Goal: Information Seeking & Learning: Learn about a topic

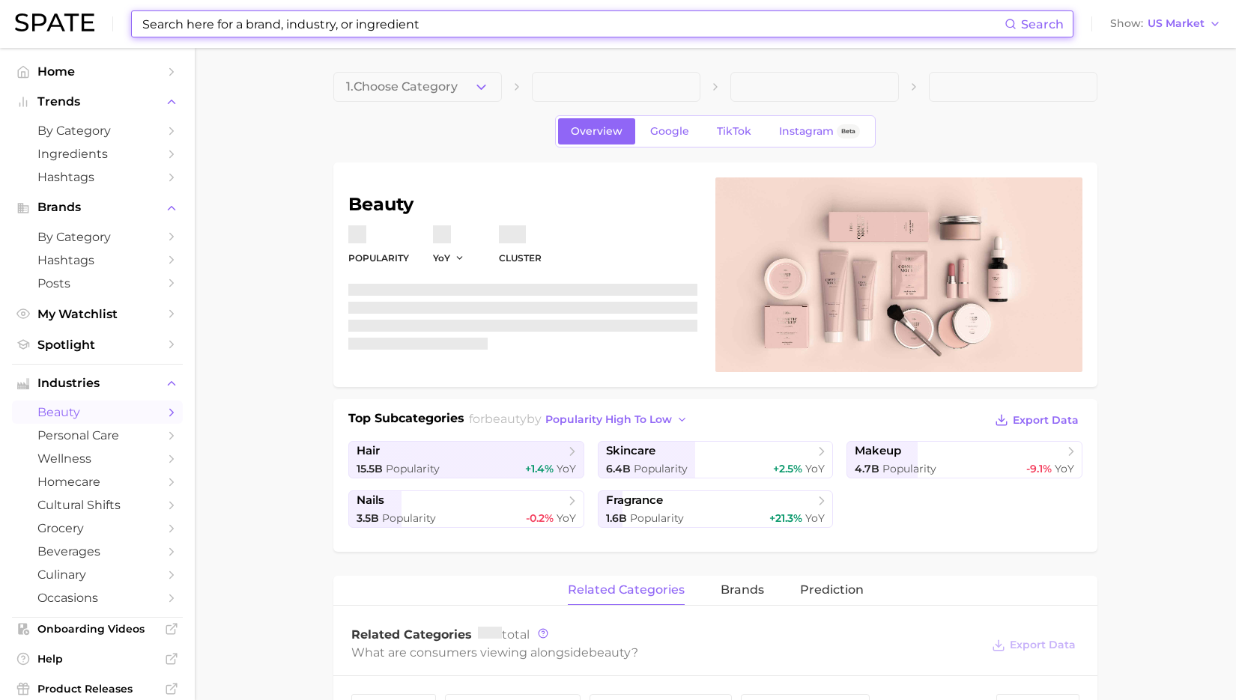
click at [513, 19] on input at bounding box center [573, 23] width 864 height 25
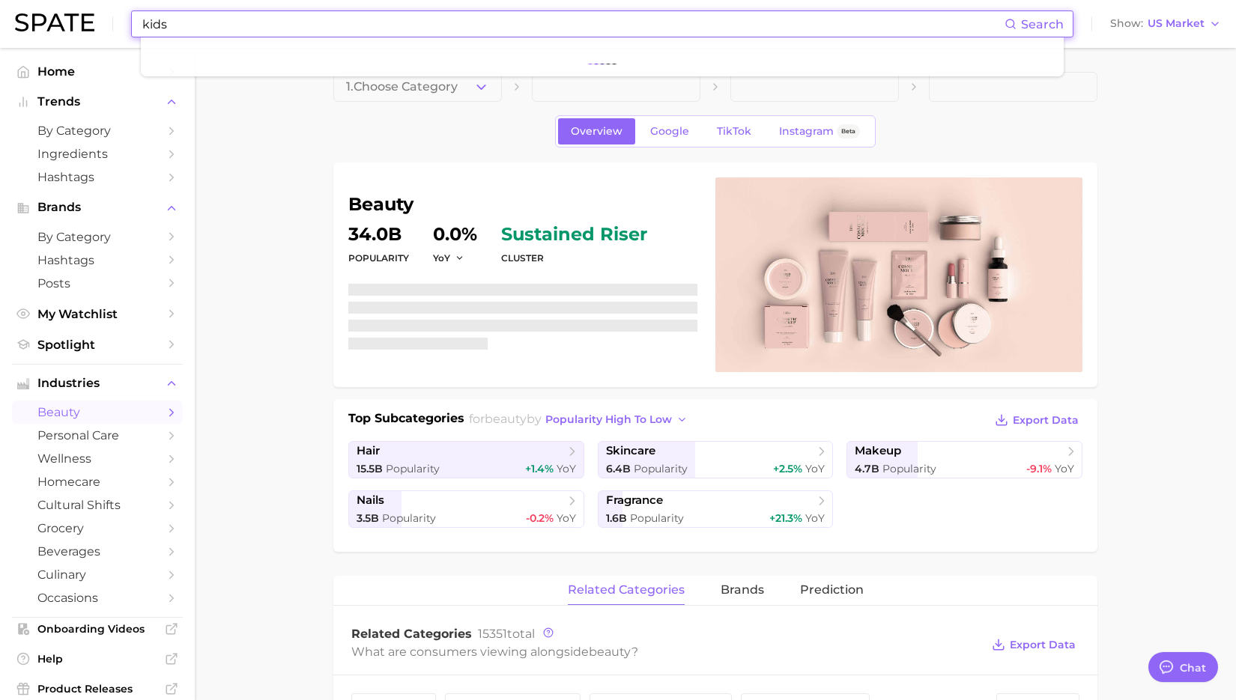
scroll to position [7113, 0]
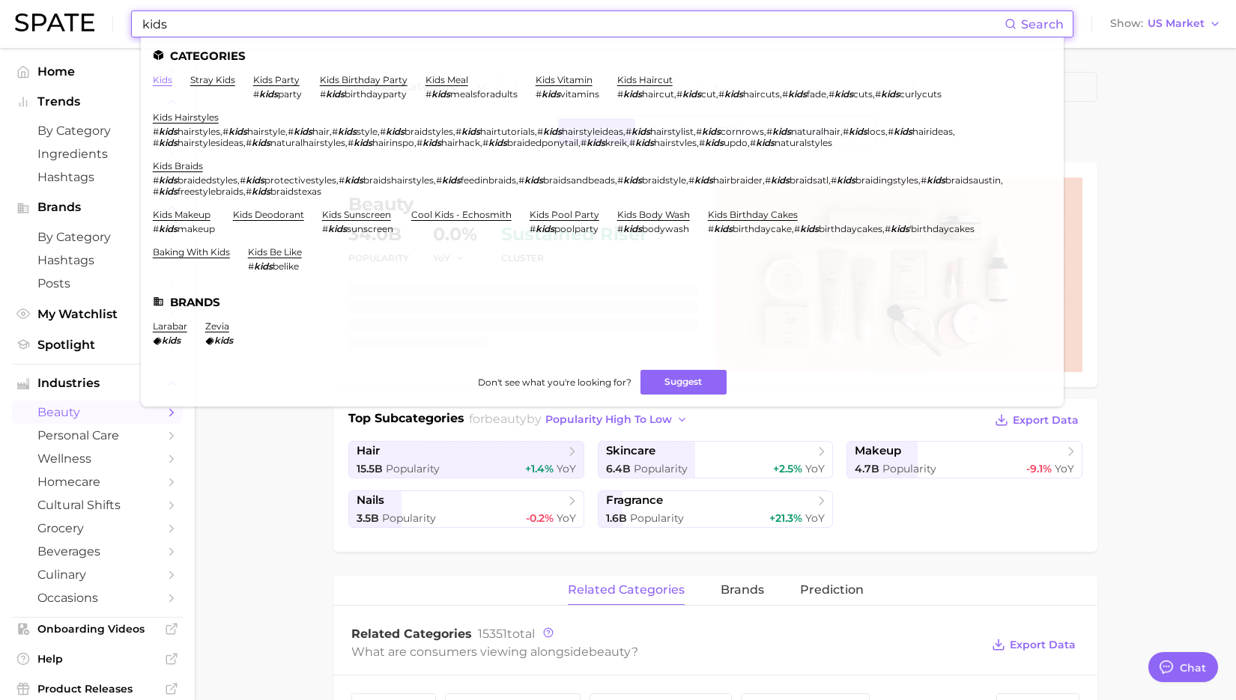
type input "kids"
click at [154, 85] on link "kids" at bounding box center [162, 79] width 19 height 11
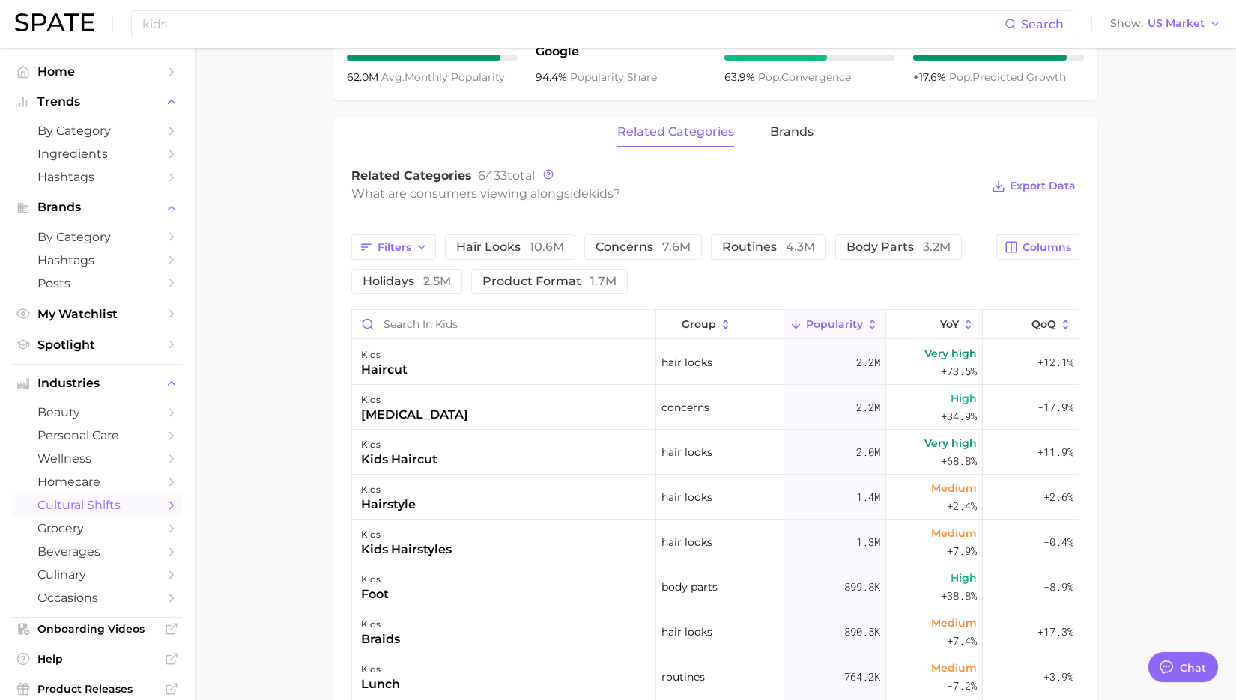
scroll to position [635, 0]
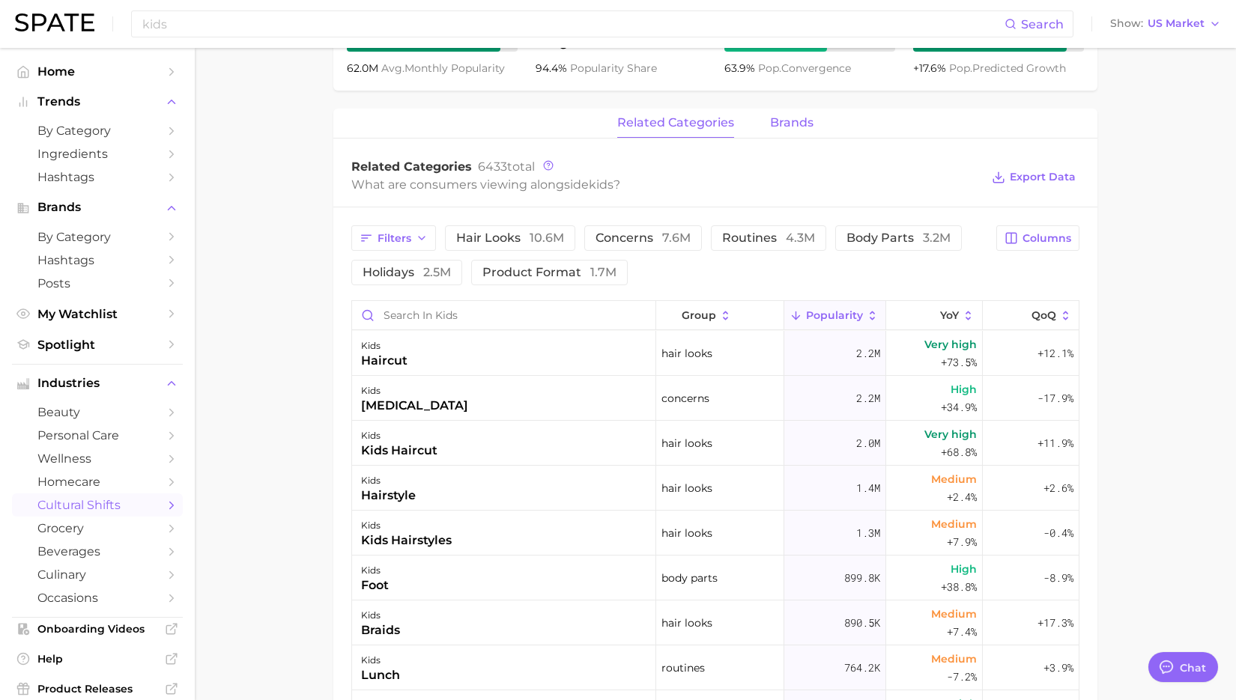
click at [772, 131] on button "brands" at bounding box center [791, 123] width 43 height 29
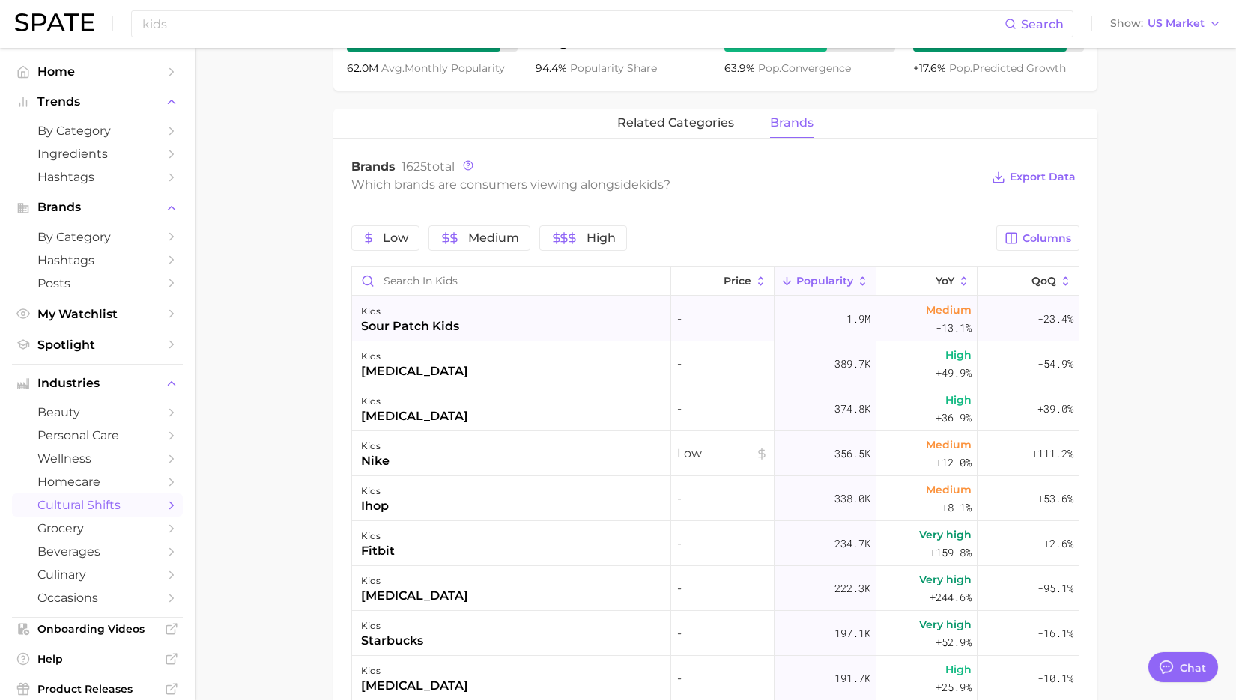
click at [563, 322] on div "kids sour patch kids" at bounding box center [511, 319] width 319 height 45
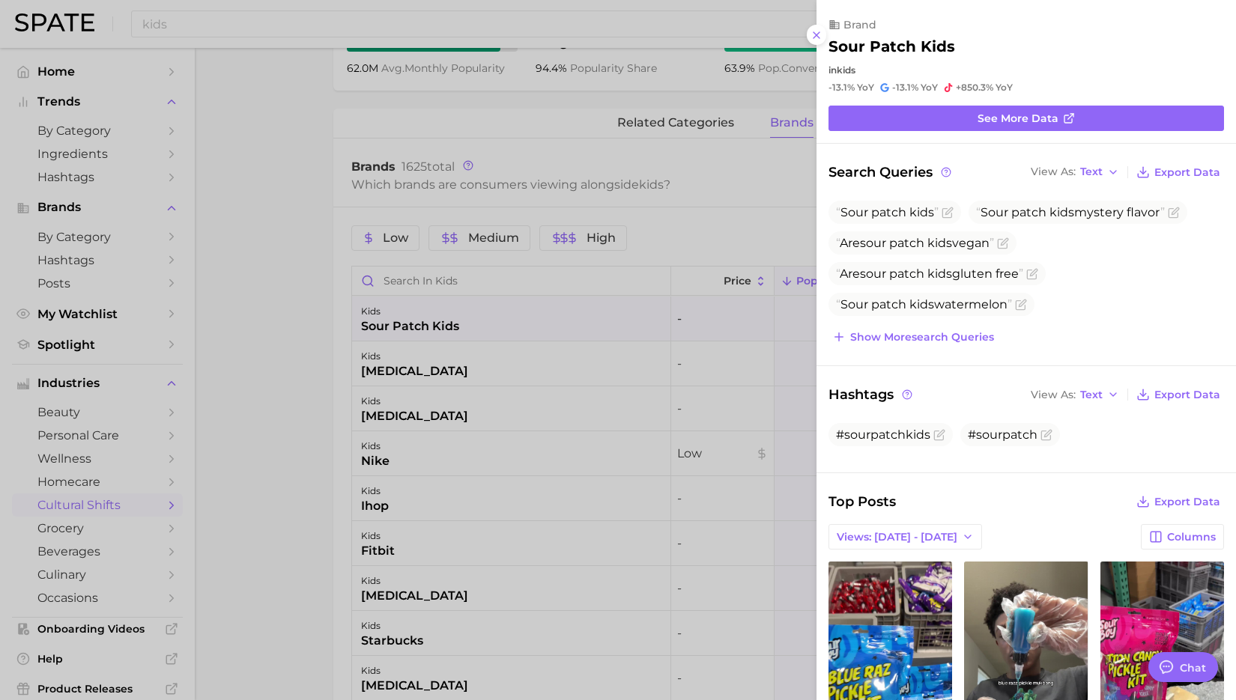
scroll to position [0, 0]
click at [554, 363] on div at bounding box center [618, 350] width 1236 height 700
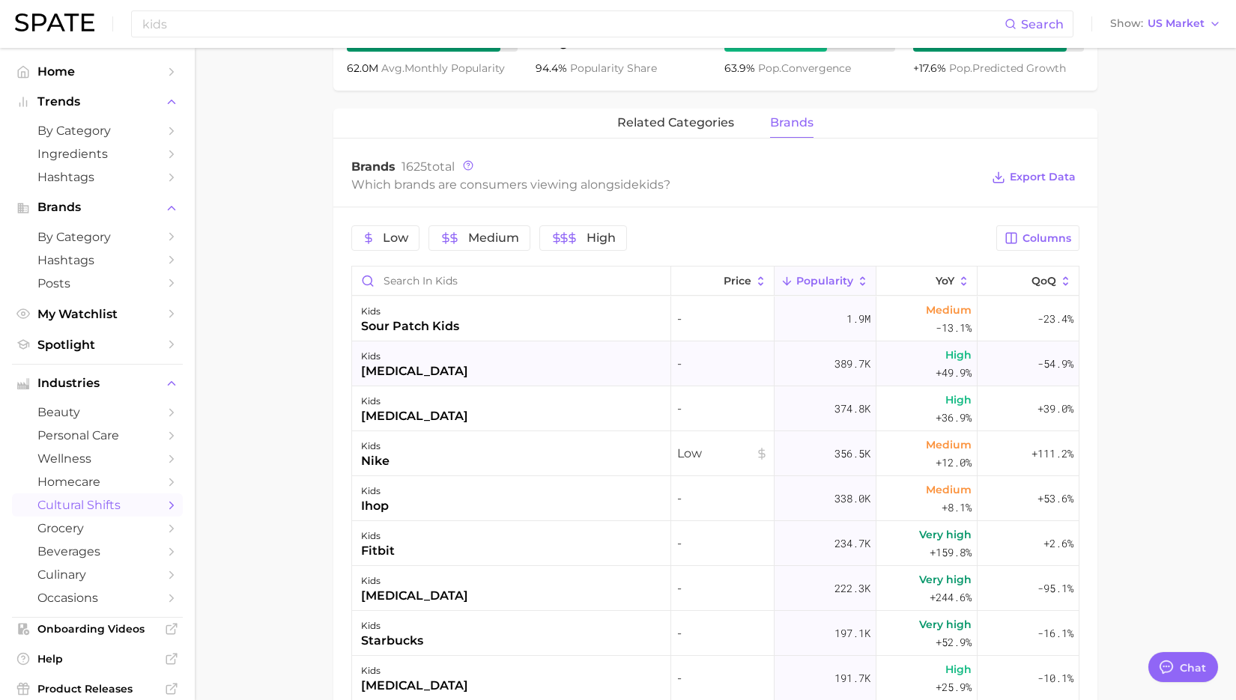
click at [547, 363] on div "kids [MEDICAL_DATA]" at bounding box center [511, 364] width 319 height 45
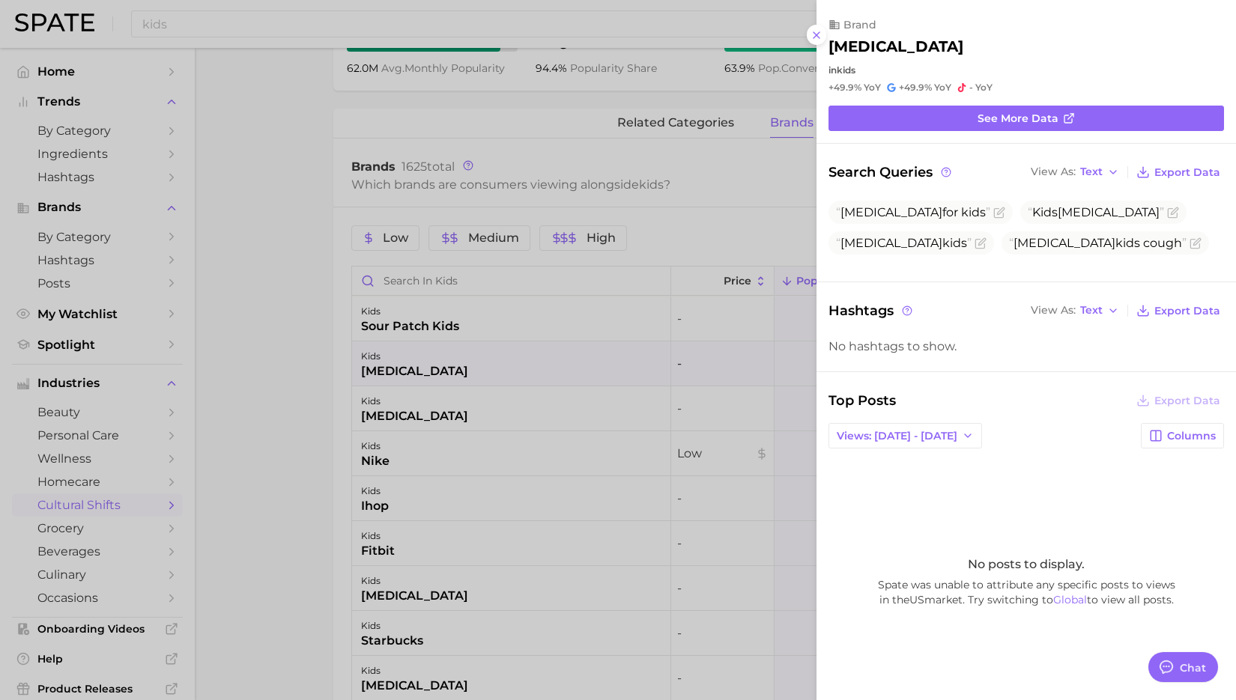
click at [550, 390] on div at bounding box center [618, 350] width 1236 height 700
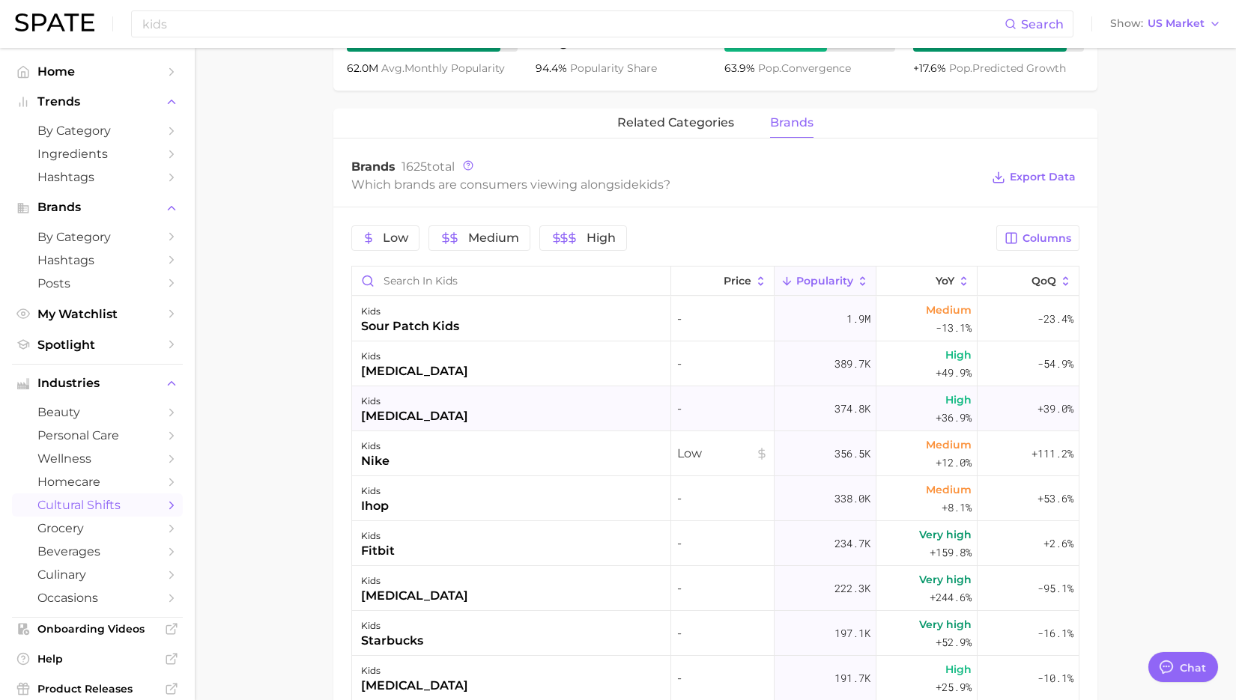
click at [524, 401] on div "kids [MEDICAL_DATA]" at bounding box center [511, 409] width 319 height 45
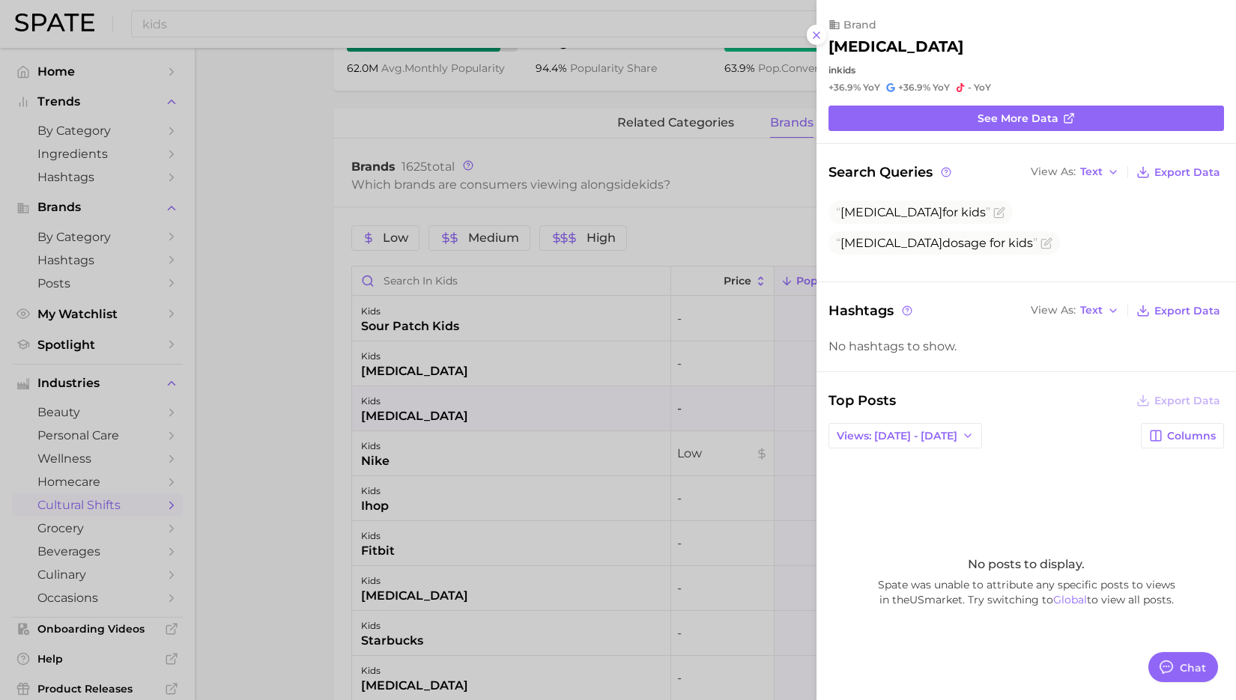
click at [595, 464] on div at bounding box center [618, 350] width 1236 height 700
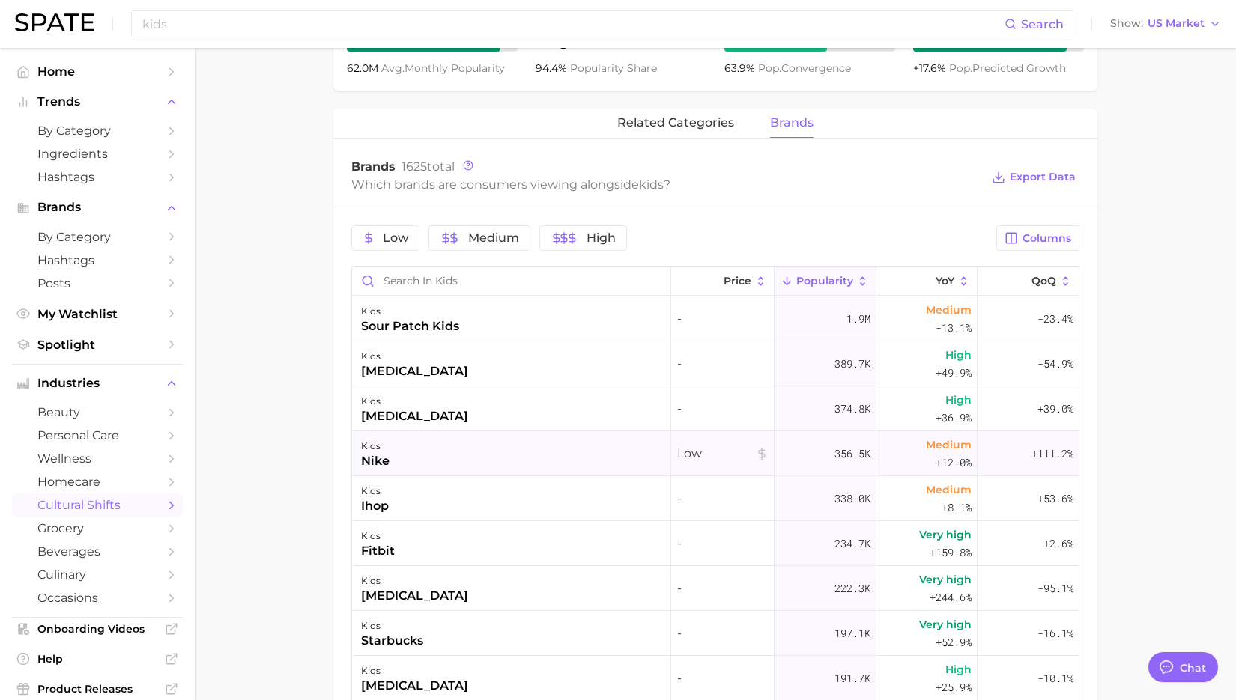
click at [576, 452] on div "kids nike" at bounding box center [511, 453] width 319 height 45
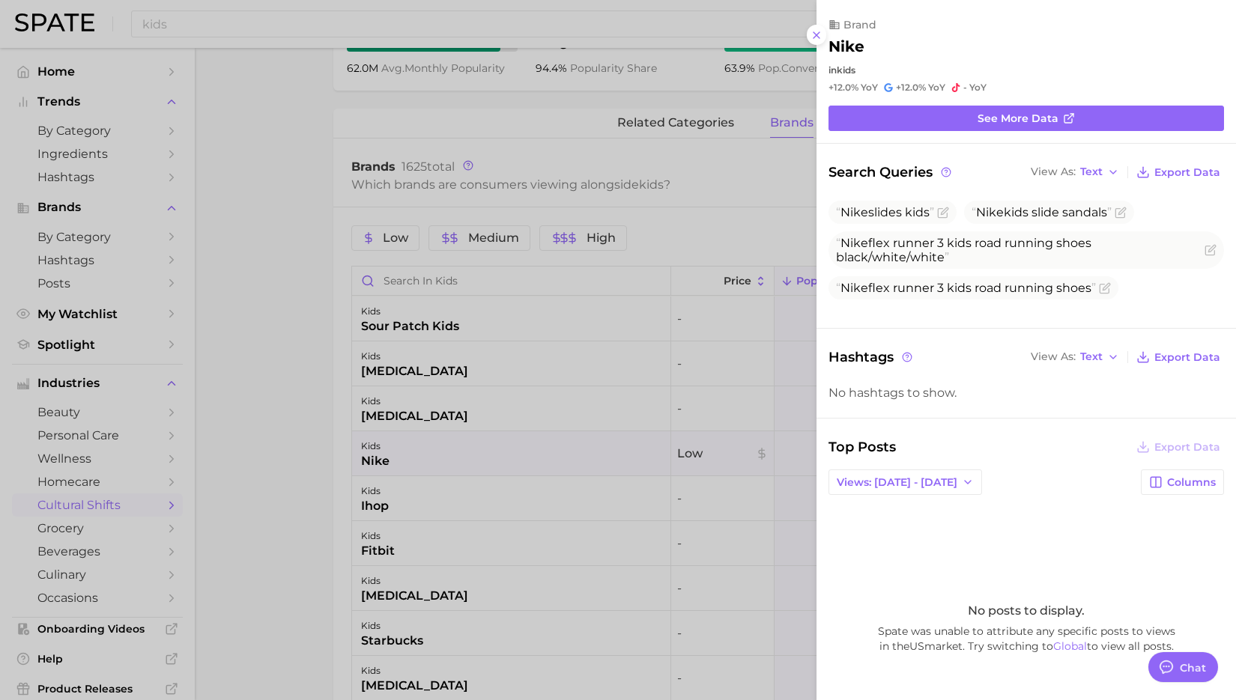
click at [576, 452] on div at bounding box center [618, 350] width 1236 height 700
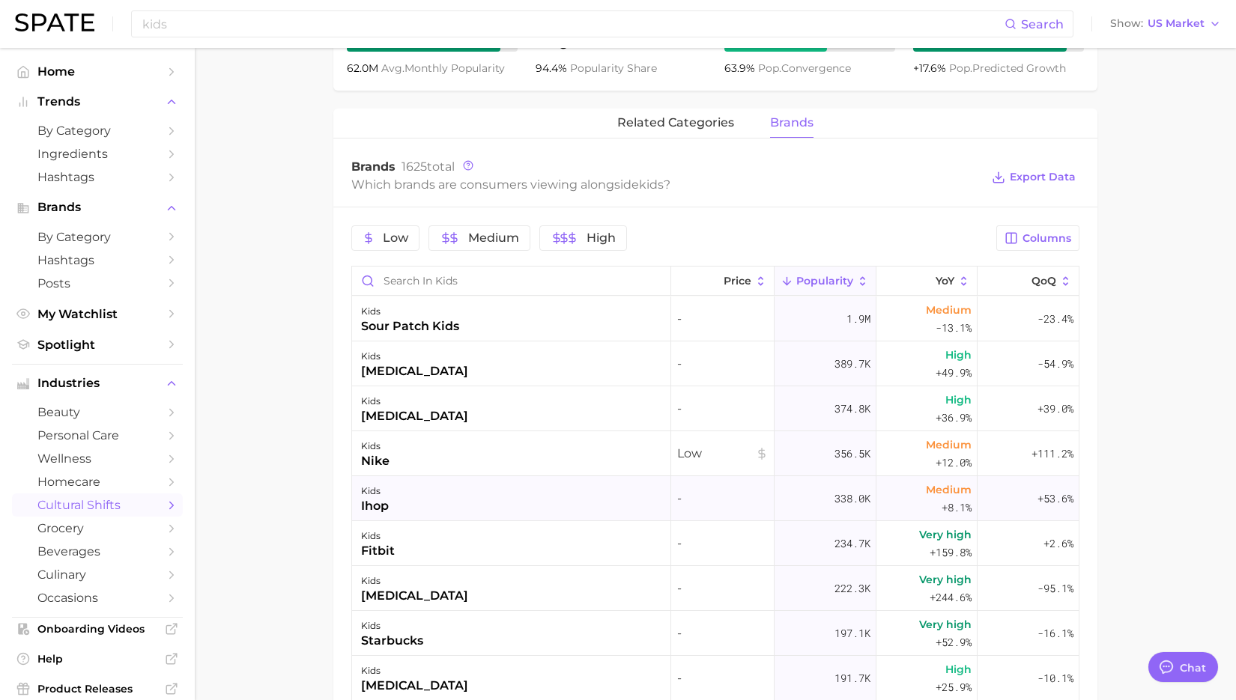
click at [584, 517] on div "kids ihop" at bounding box center [511, 498] width 319 height 45
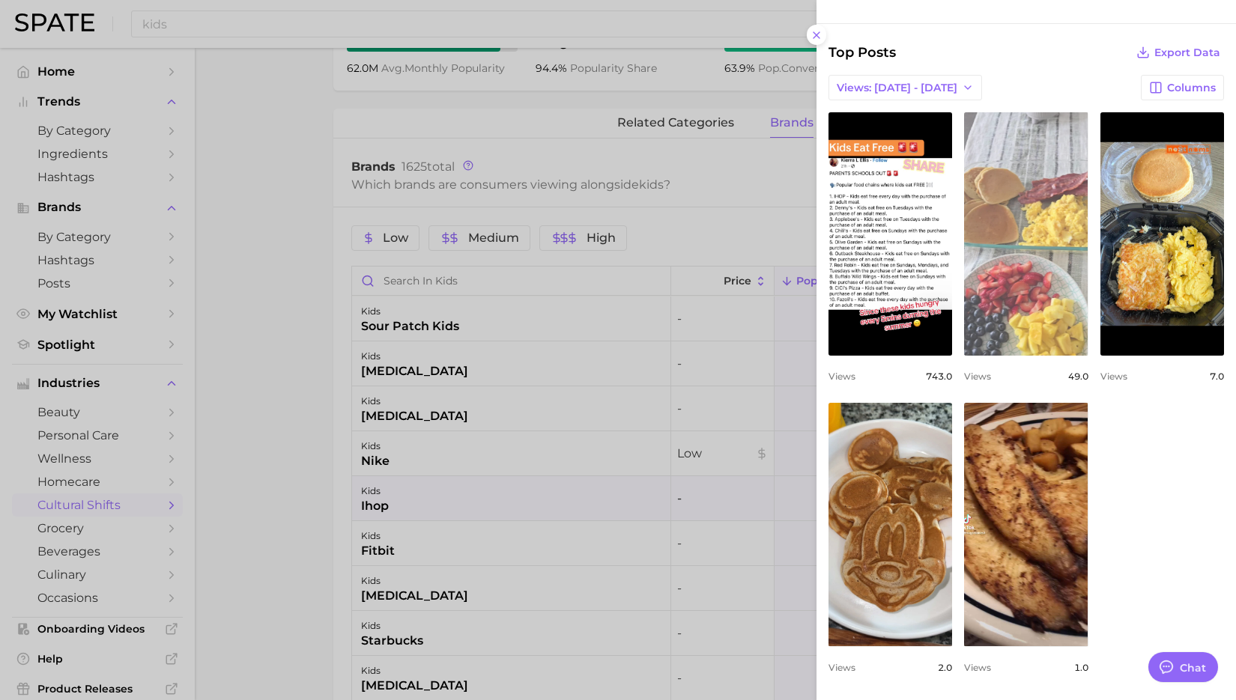
scroll to position [417, 0]
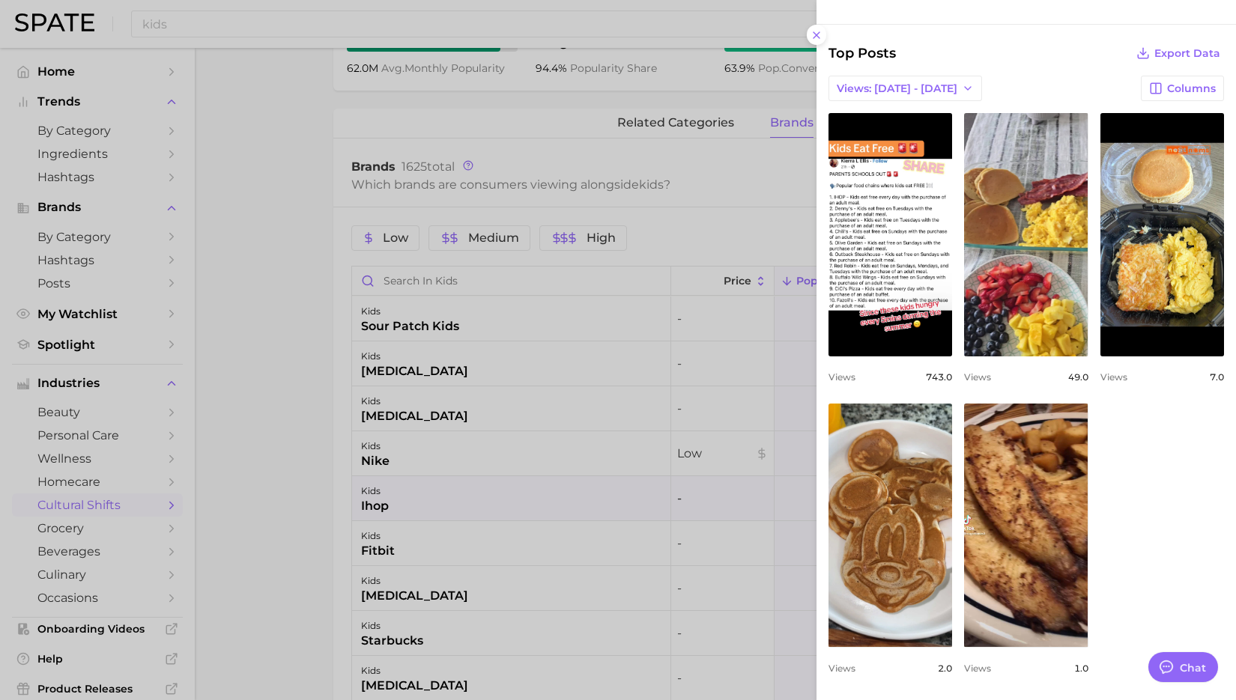
click at [566, 500] on div at bounding box center [618, 350] width 1236 height 700
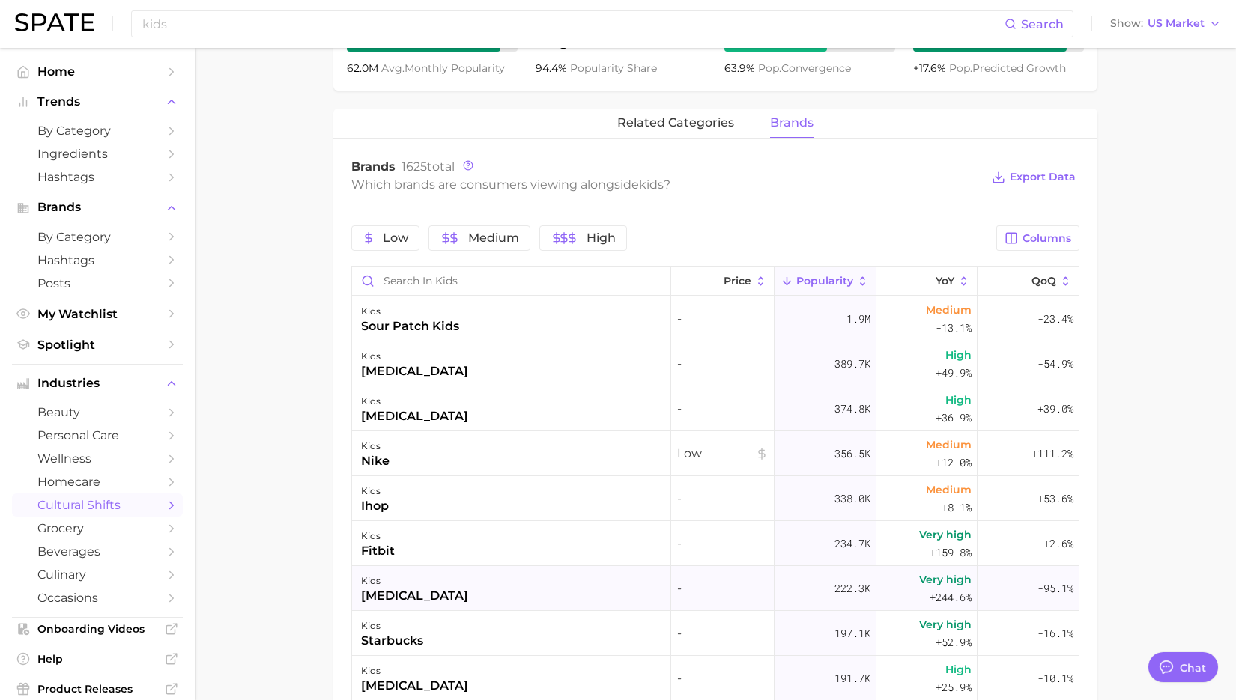
click at [584, 590] on div "kids [MEDICAL_DATA]" at bounding box center [511, 588] width 319 height 45
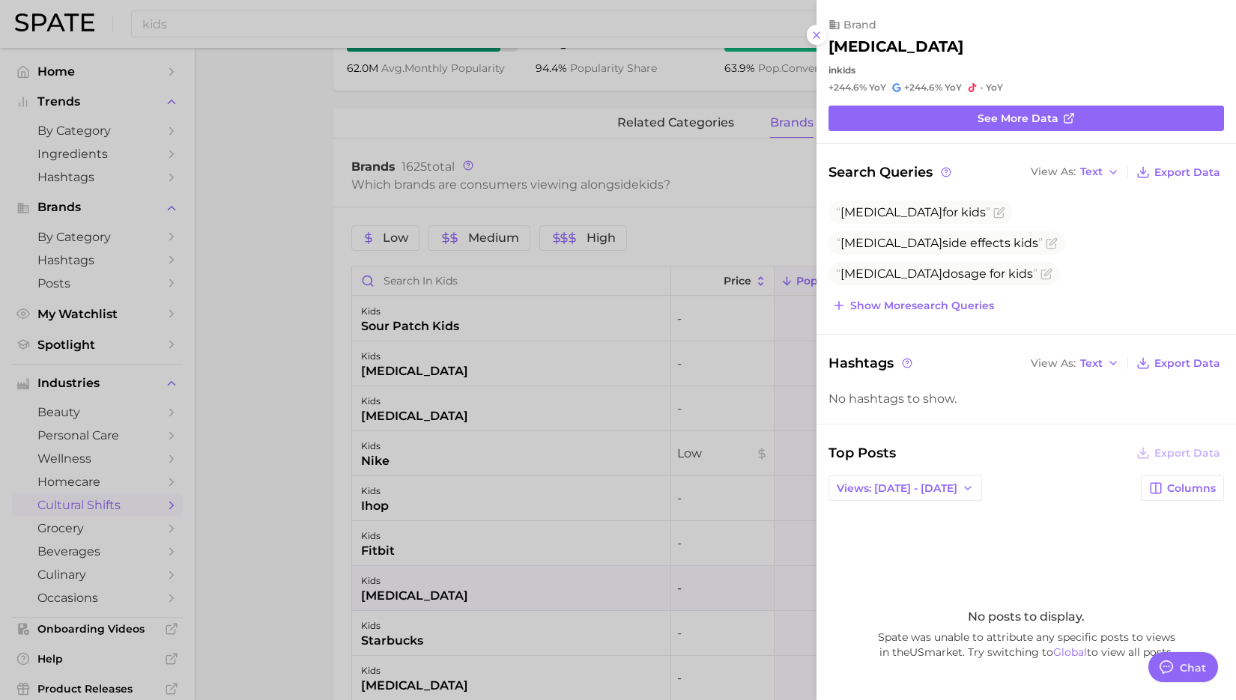
click at [584, 590] on div at bounding box center [618, 350] width 1236 height 700
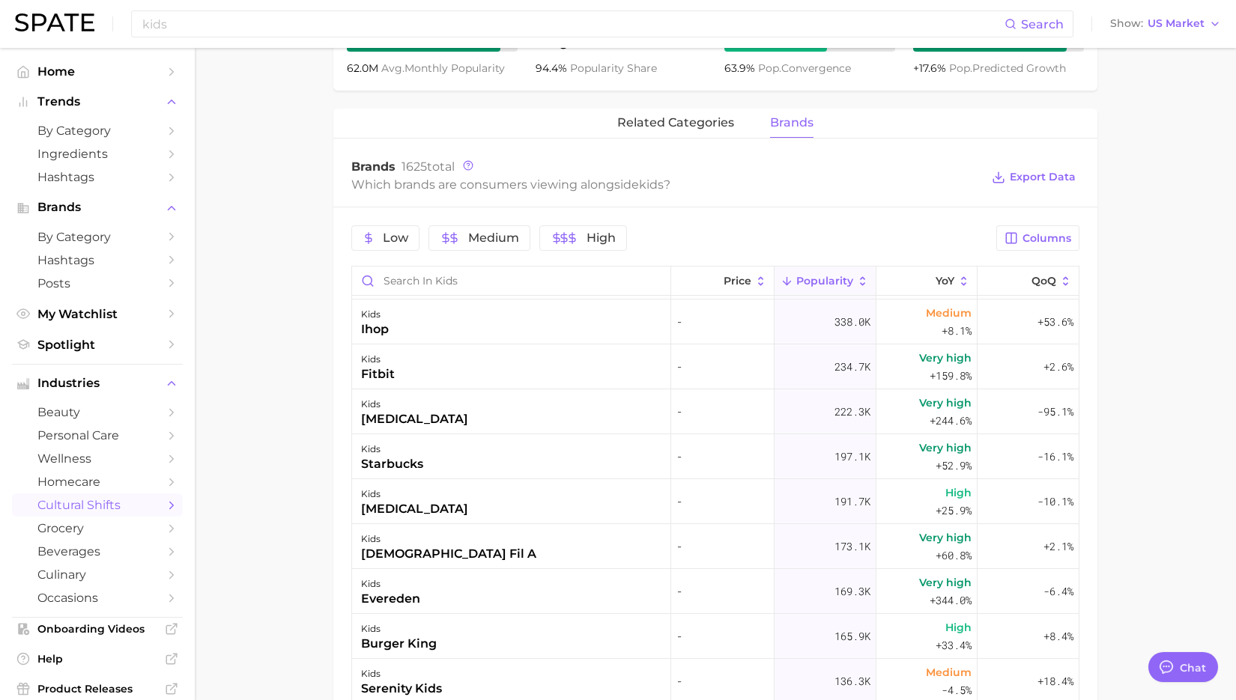
scroll to position [181, 0]
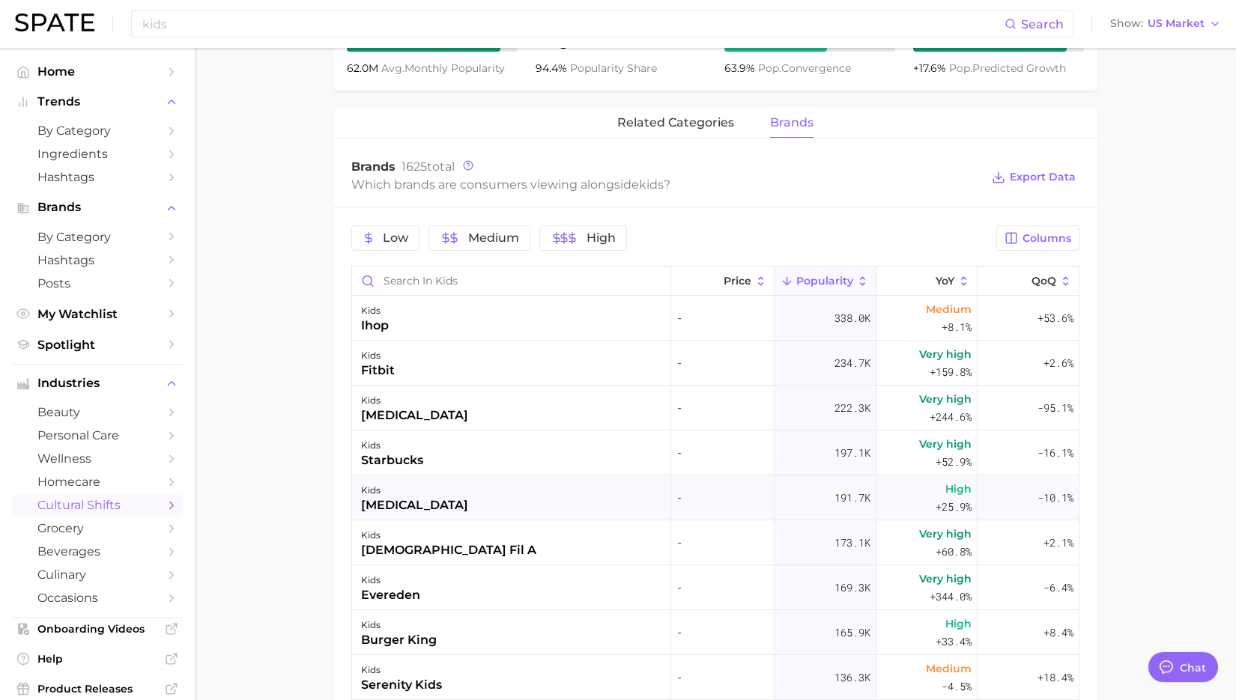
click at [554, 476] on div "kids [MEDICAL_DATA]" at bounding box center [511, 498] width 319 height 45
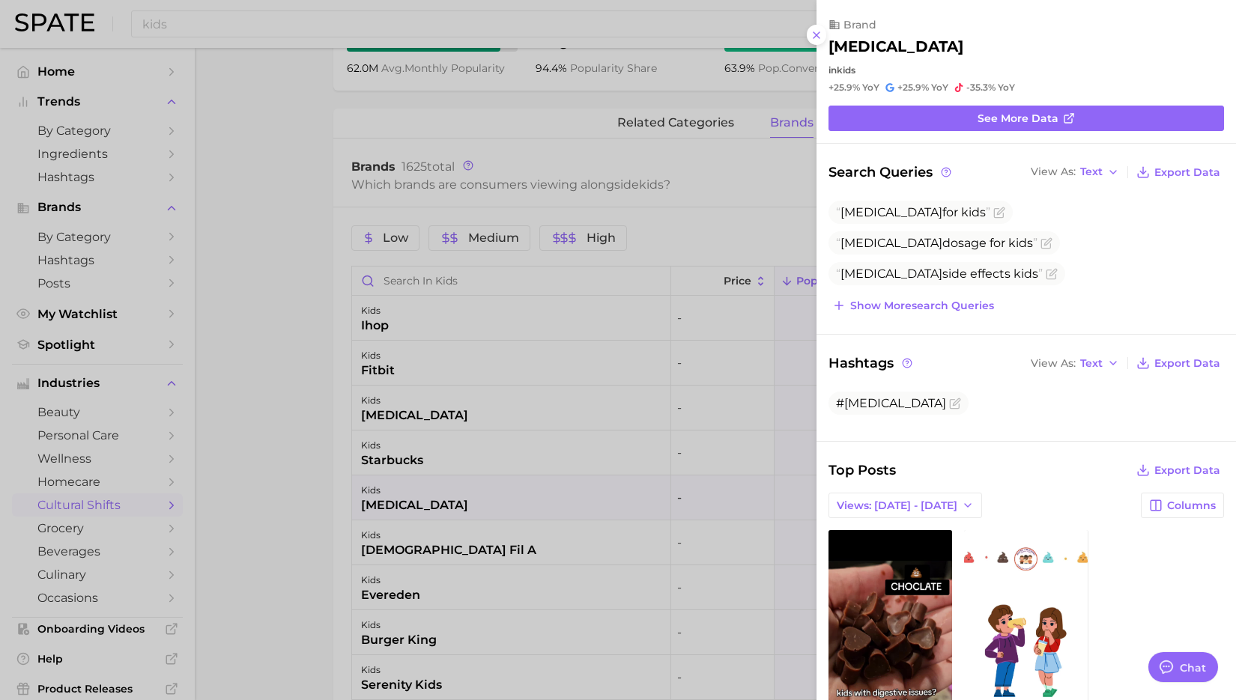
scroll to position [0, 0]
click at [547, 456] on div at bounding box center [618, 350] width 1236 height 700
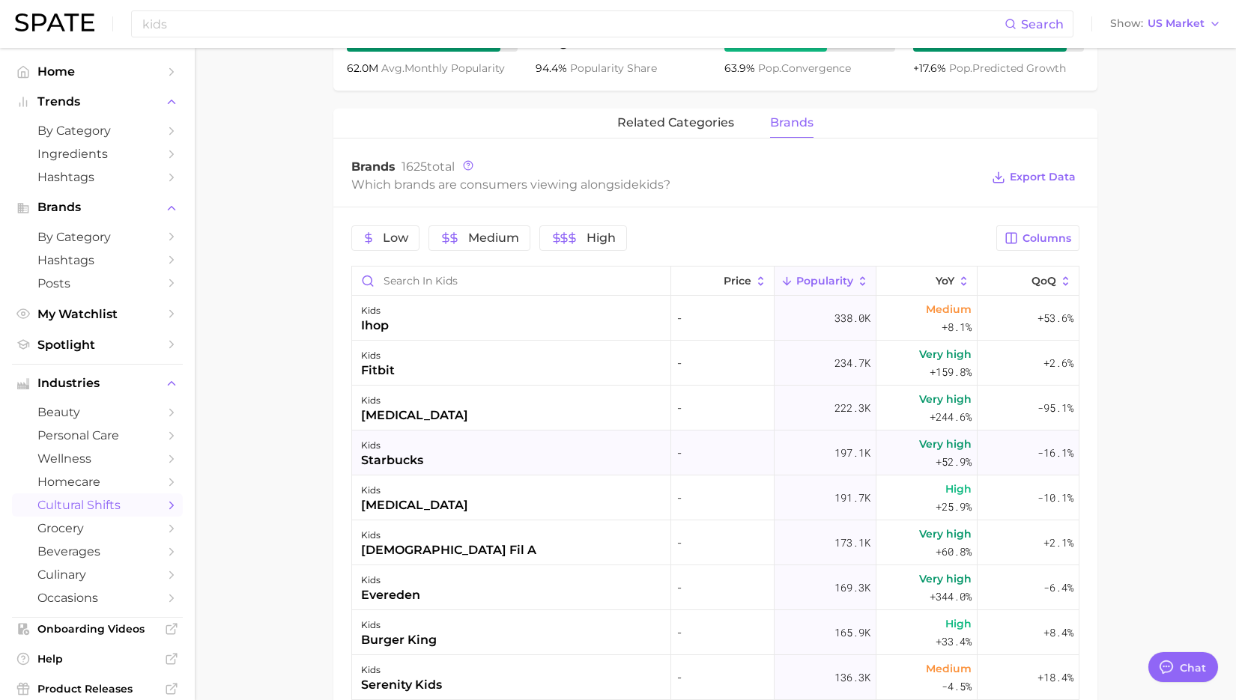
click at [547, 456] on div "kids starbucks" at bounding box center [511, 453] width 319 height 45
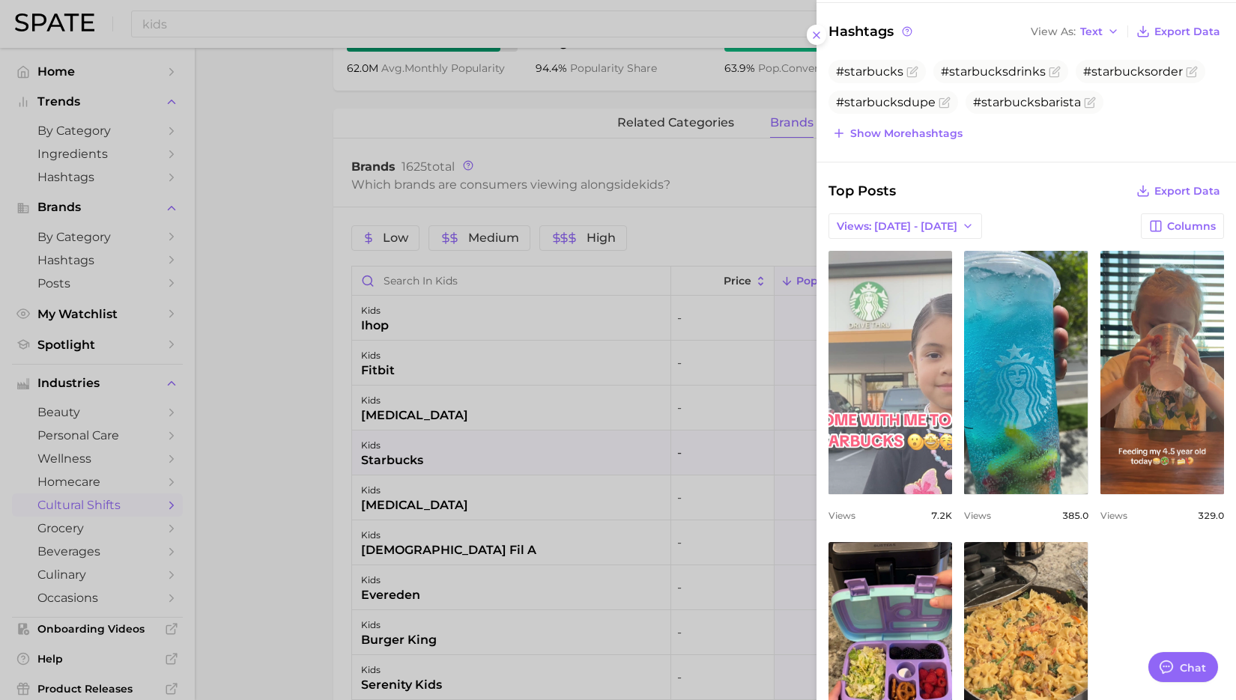
scroll to position [335, 0]
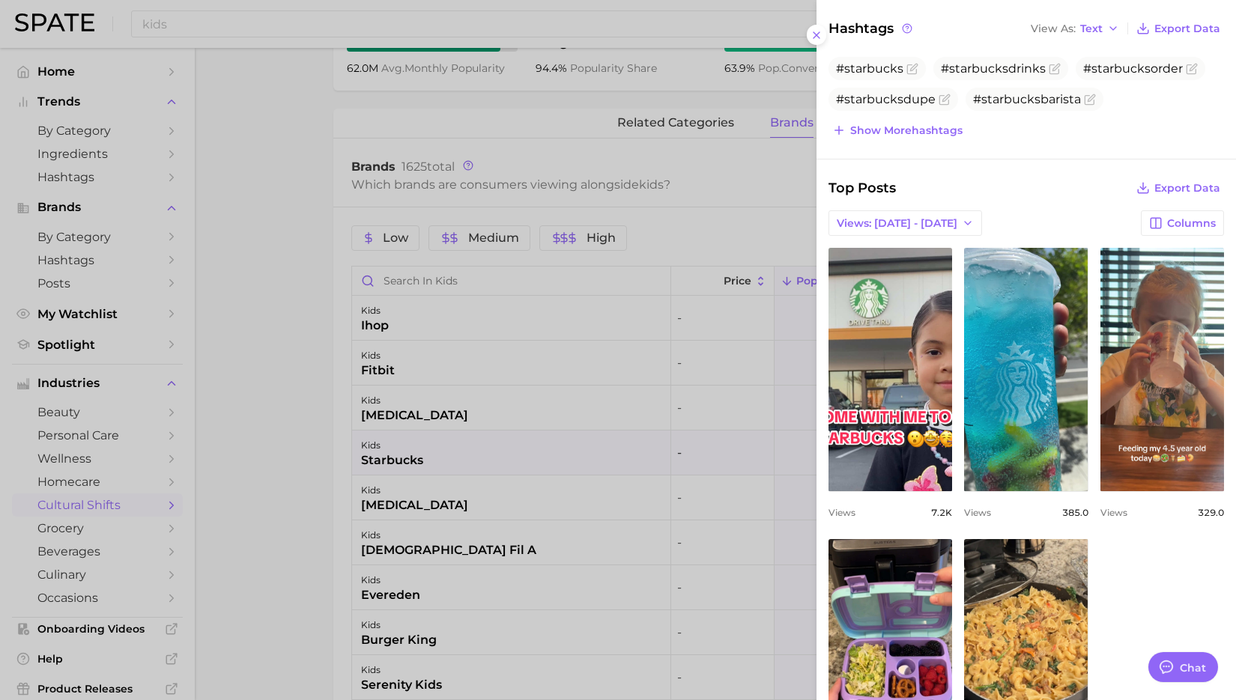
click at [494, 589] on div at bounding box center [618, 350] width 1236 height 700
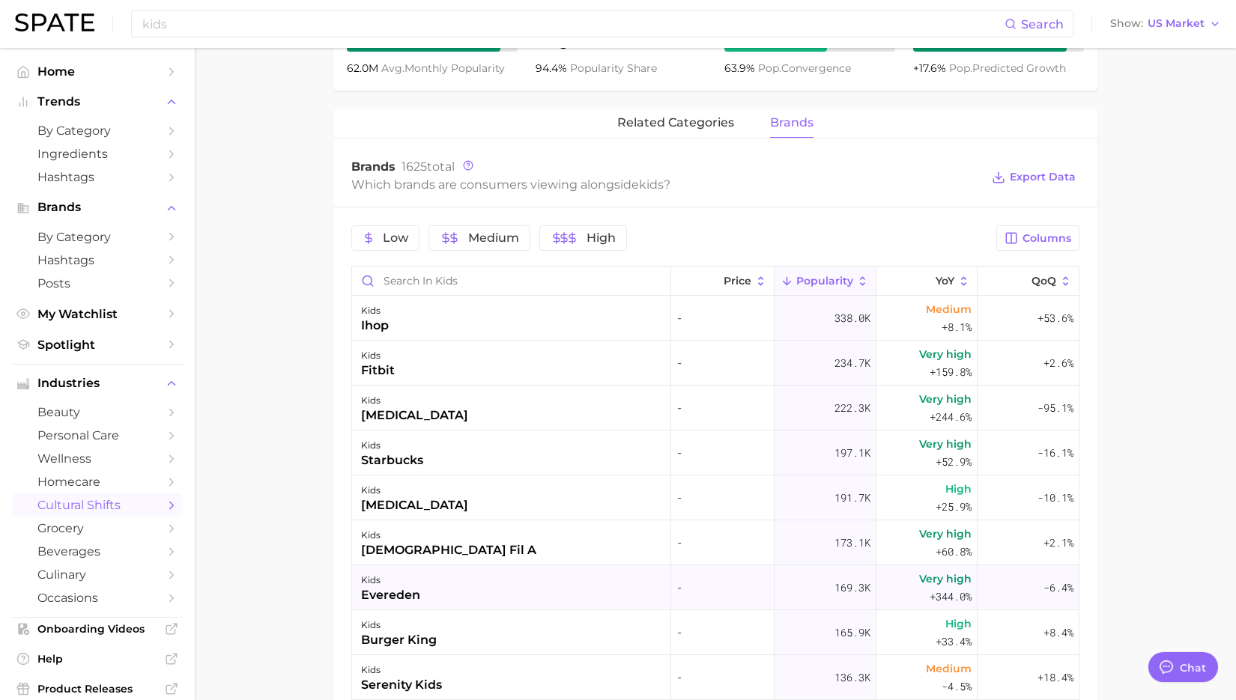
click at [486, 601] on div "kids evereden" at bounding box center [511, 588] width 319 height 45
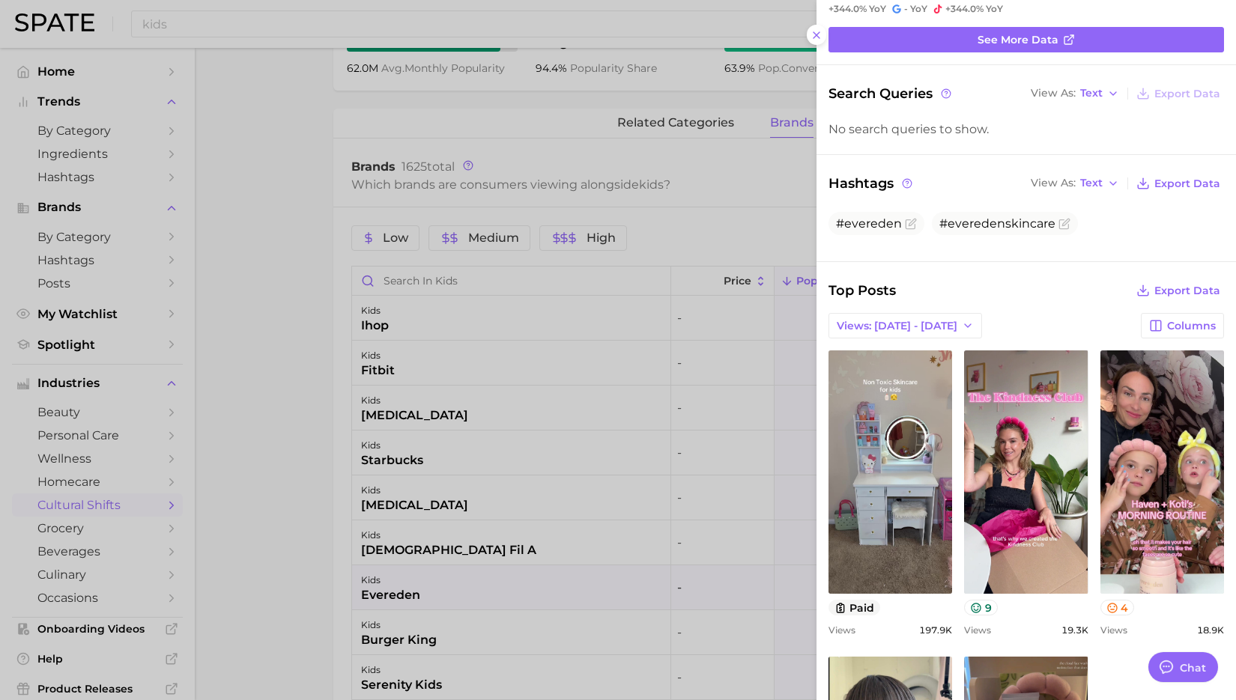
scroll to position [79, 0]
click at [461, 569] on div at bounding box center [618, 350] width 1236 height 700
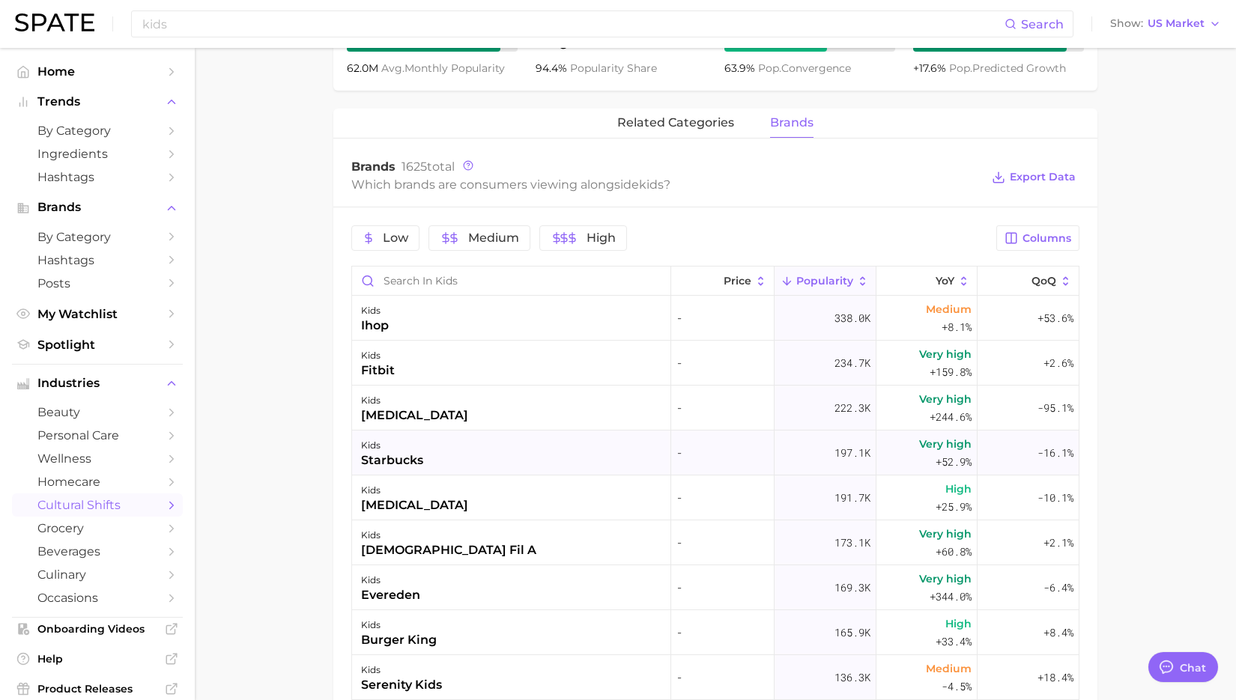
click at [453, 468] on div "kids starbucks" at bounding box center [511, 453] width 319 height 45
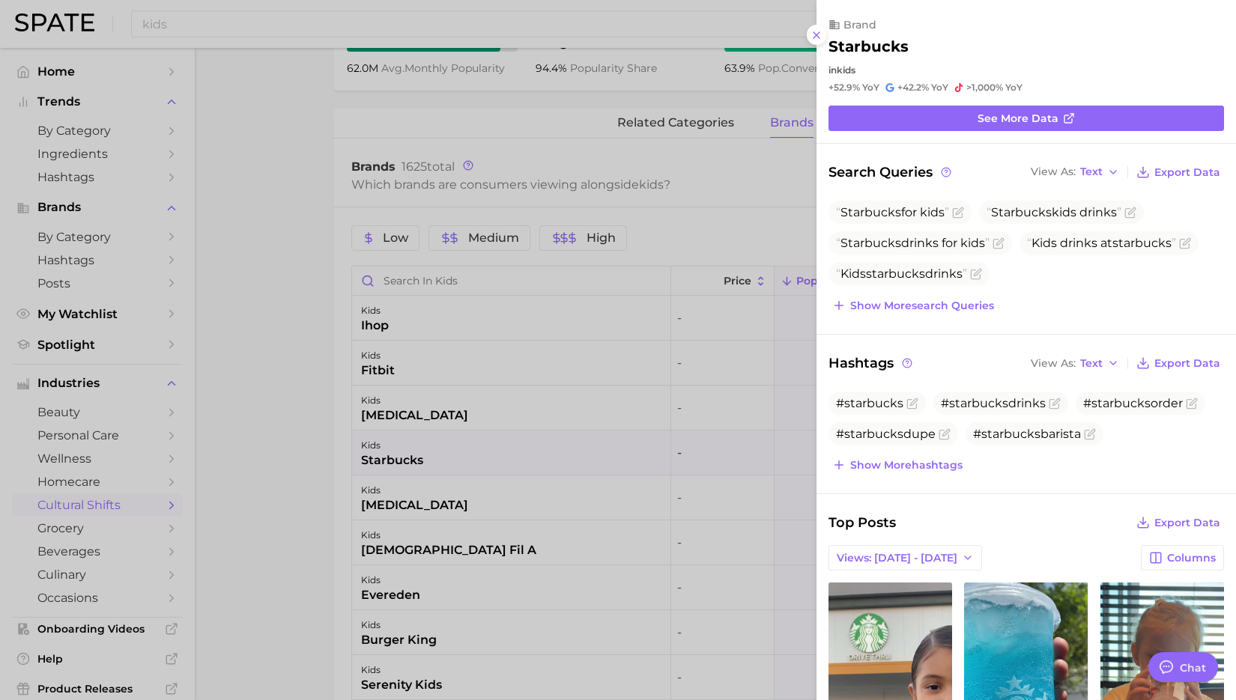
scroll to position [0, 0]
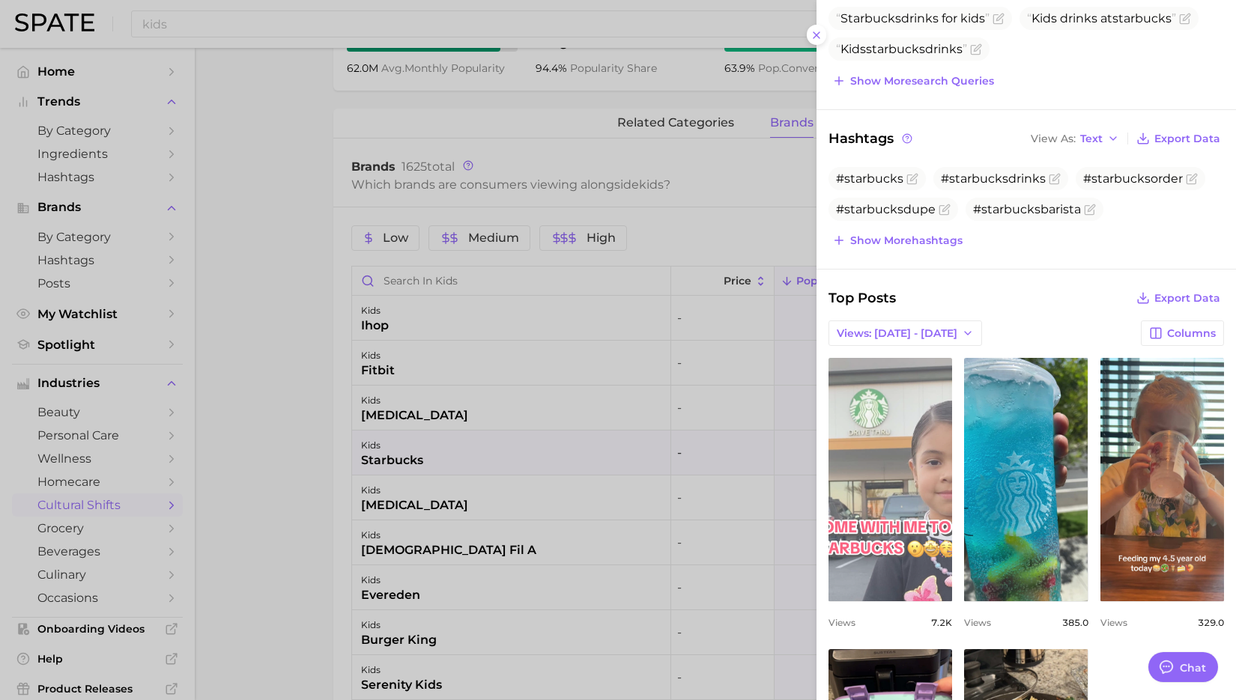
click at [909, 531] on link "view post on TikTok" at bounding box center [890, 479] width 124 height 243
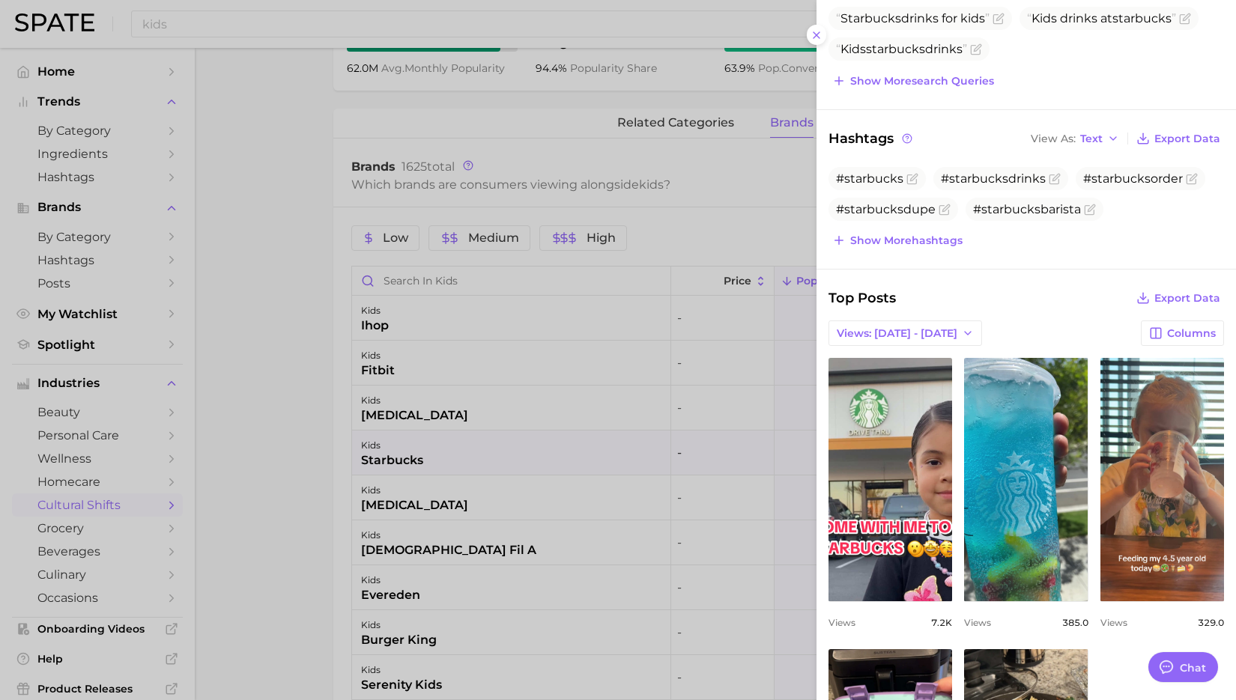
click at [352, 264] on div at bounding box center [618, 350] width 1236 height 700
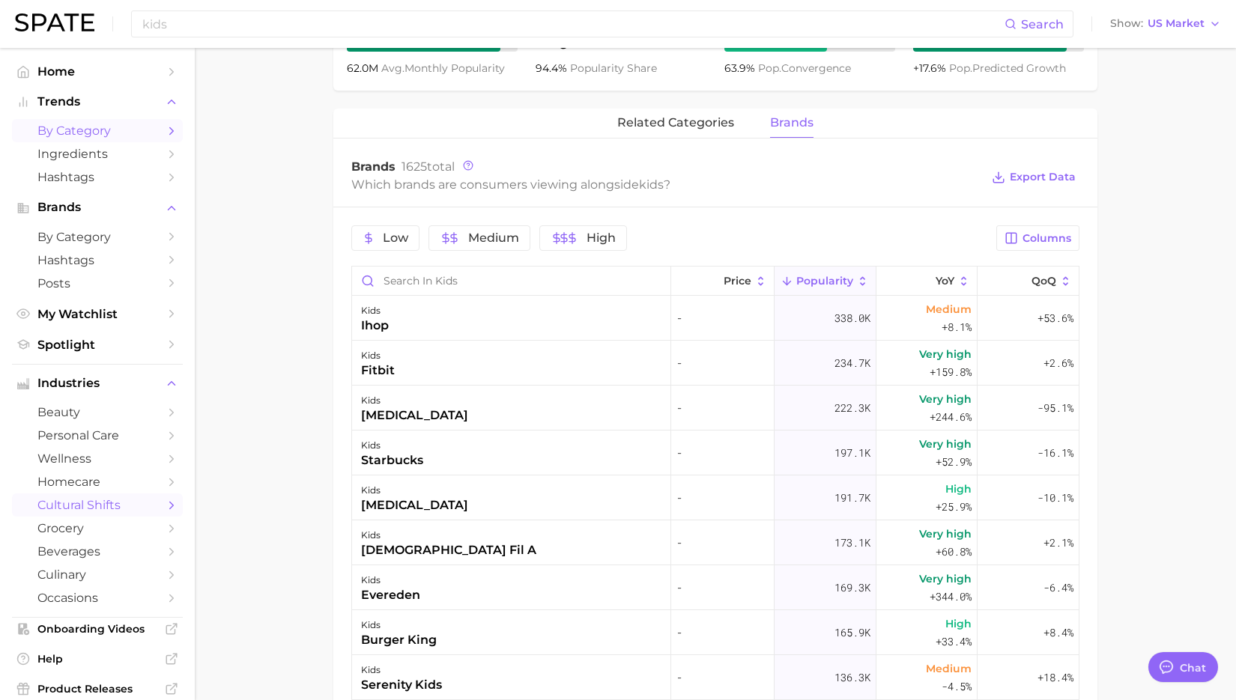
click at [96, 138] on span "by Category" at bounding box center [97, 131] width 120 height 14
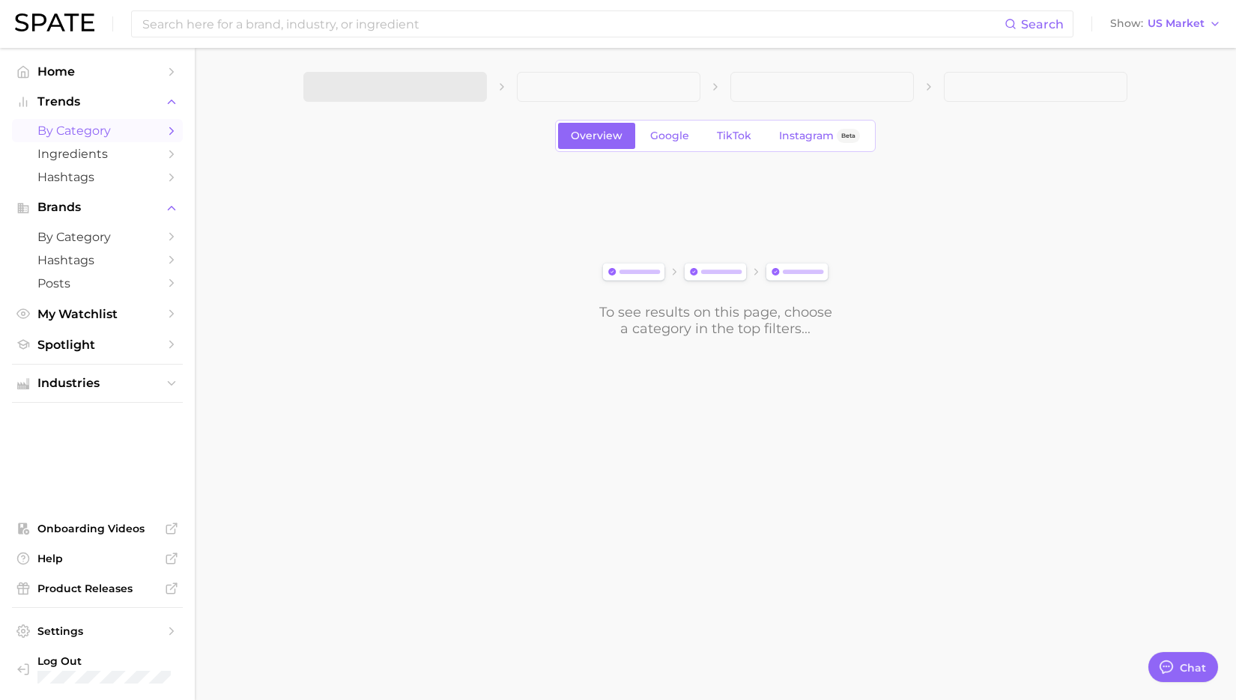
click at [424, 73] on span at bounding box center [395, 87] width 184 height 30
click at [416, 87] on span "1. Choose Category" at bounding box center [372, 86] width 112 height 13
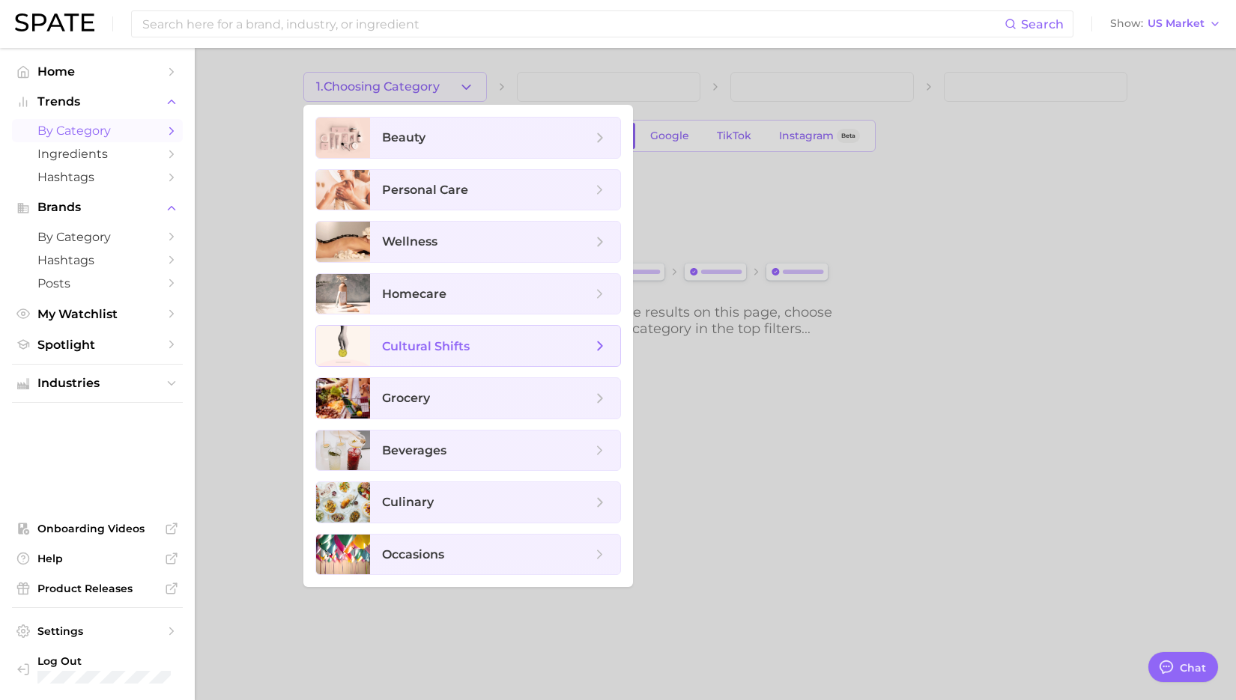
click at [484, 334] on span "cultural shifts" at bounding box center [495, 346] width 250 height 40
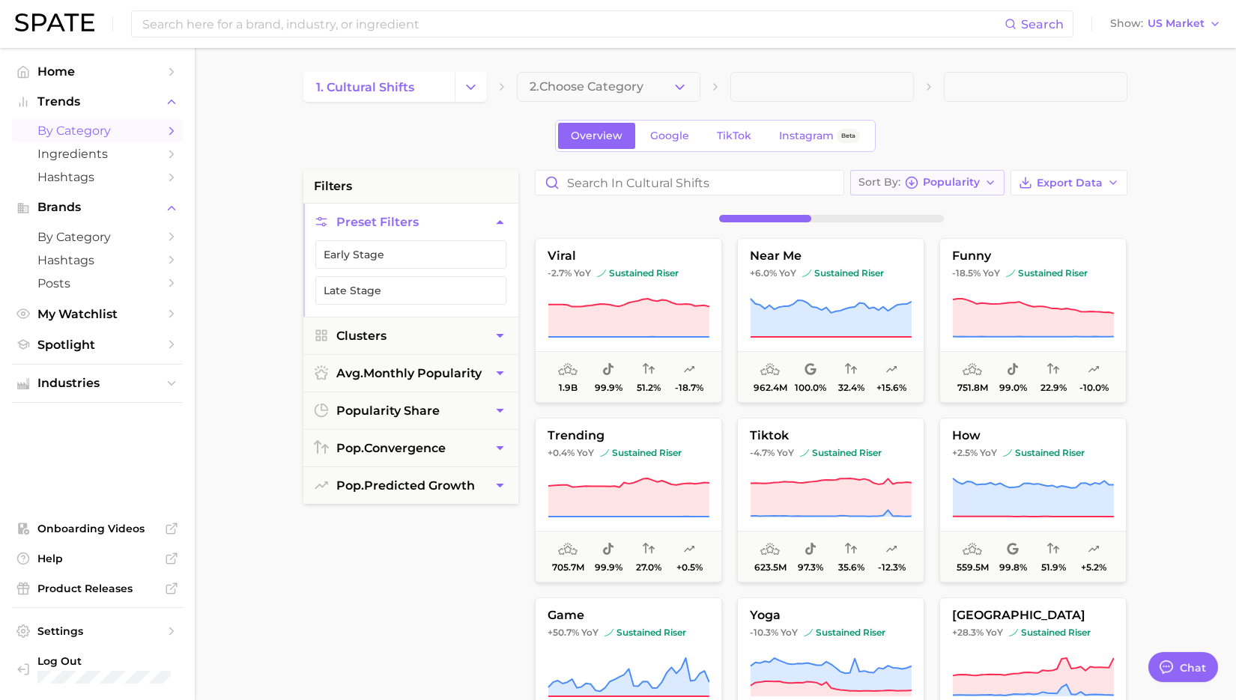
click at [960, 196] on button "Sort By Popularity" at bounding box center [927, 182] width 154 height 25
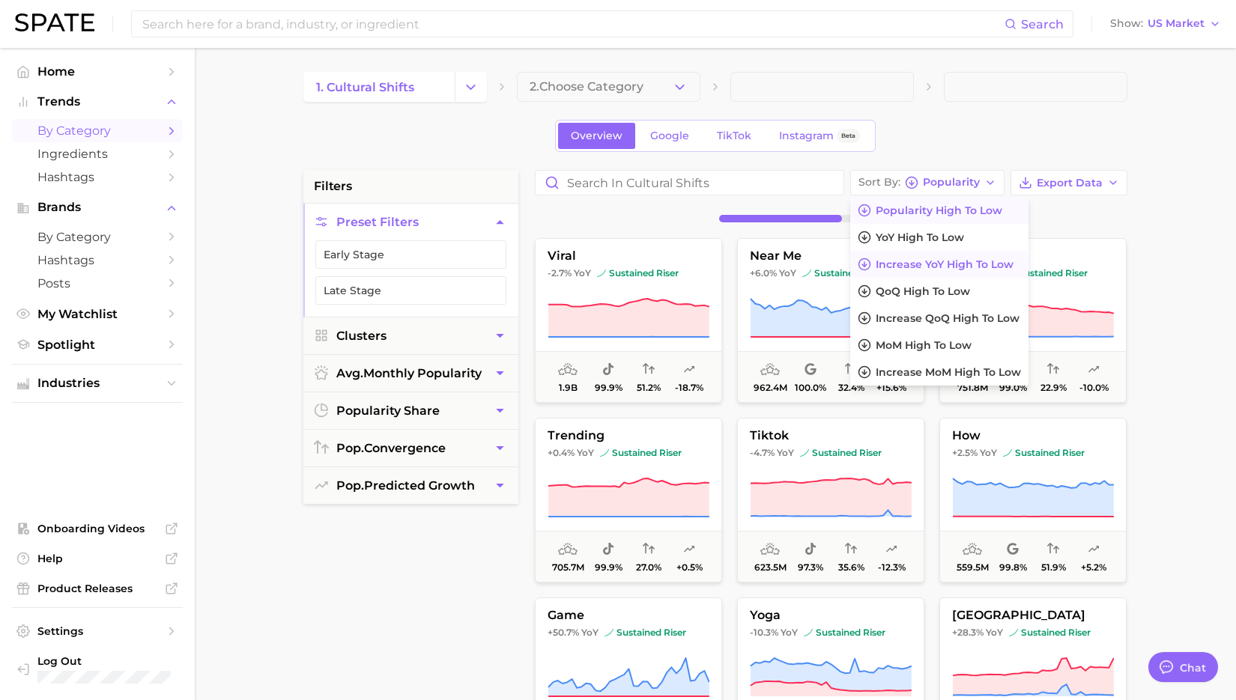
click at [956, 268] on span "Increase YoY high to low" at bounding box center [945, 264] width 138 height 13
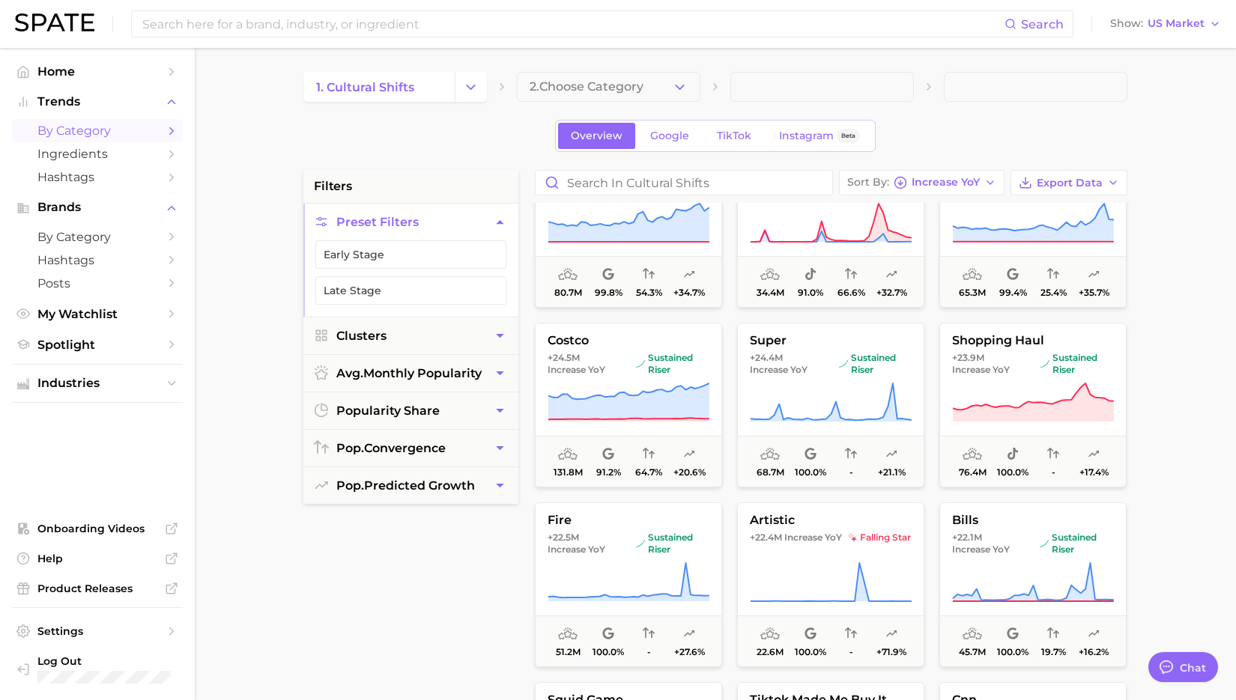
scroll to position [1354, 0]
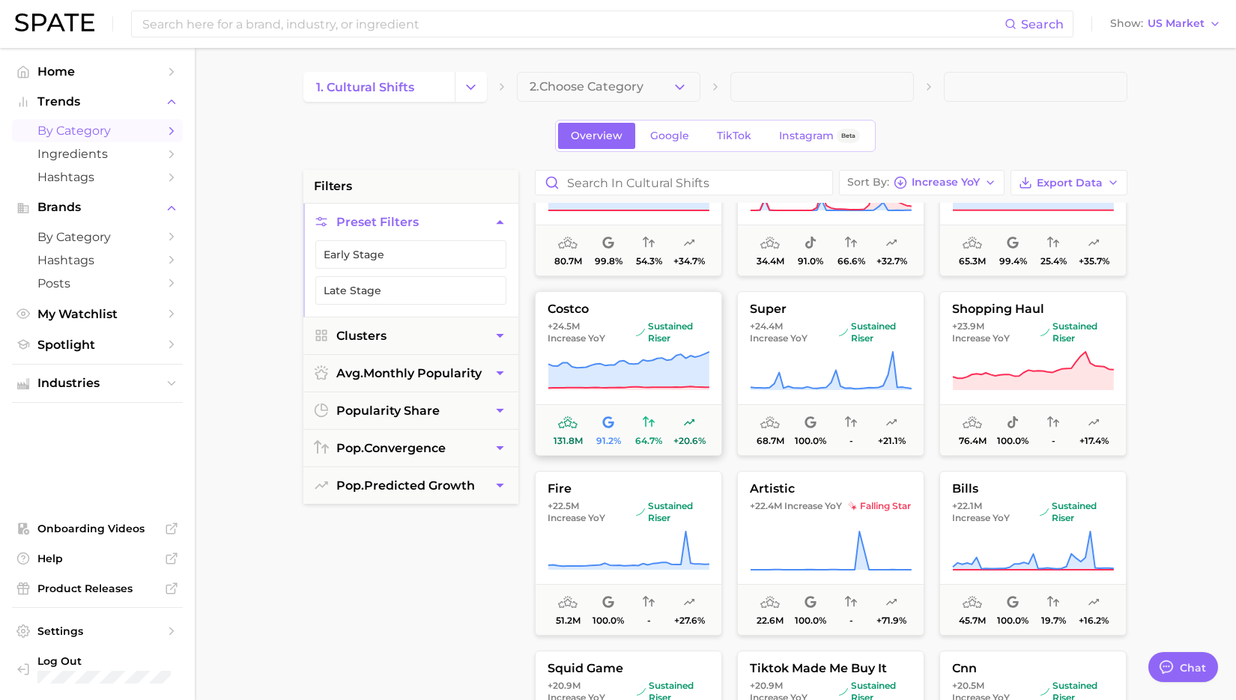
click at [593, 348] on button "costco +24.5m Increase YoY sustained riser 131.8m 91.2% 64.7% +20.6%" at bounding box center [628, 373] width 187 height 165
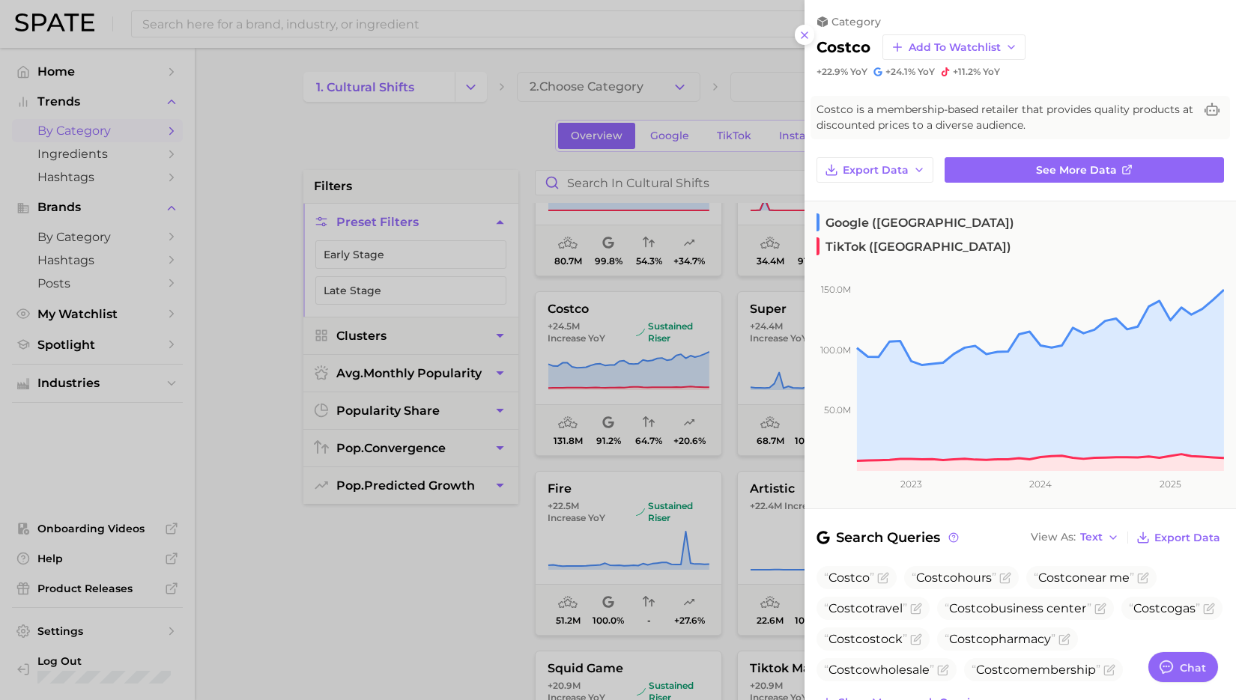
click at [443, 136] on div at bounding box center [618, 350] width 1236 height 700
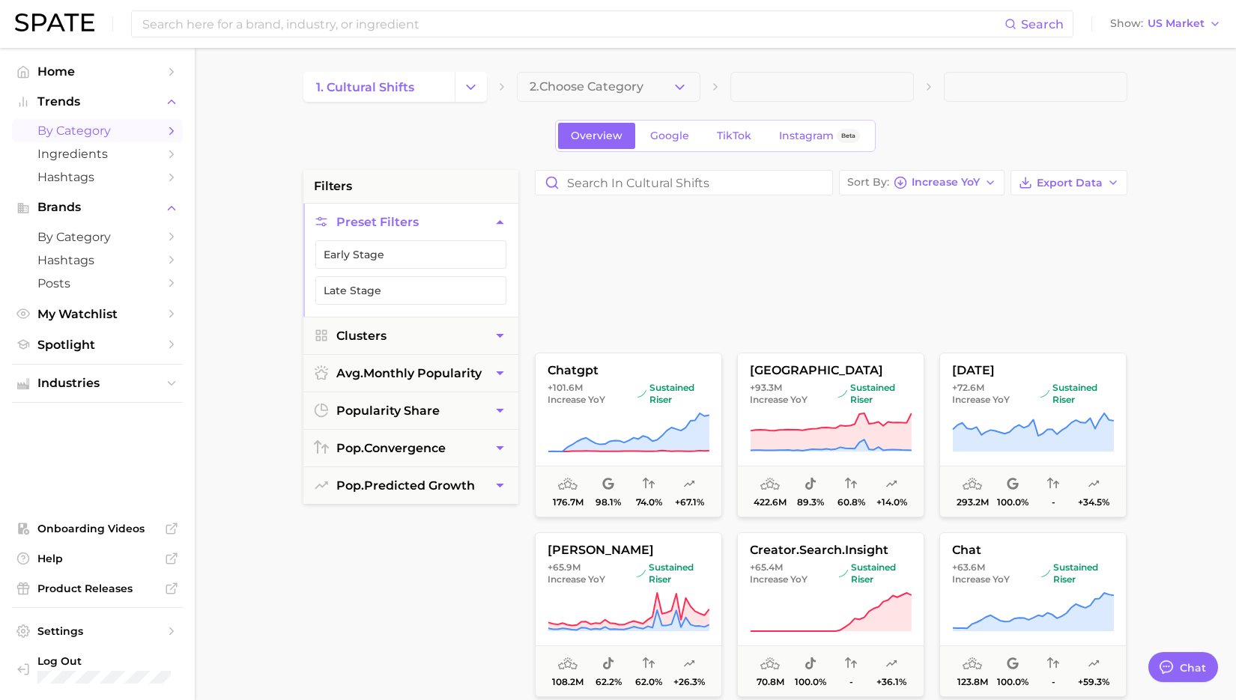
scroll to position [0, 0]
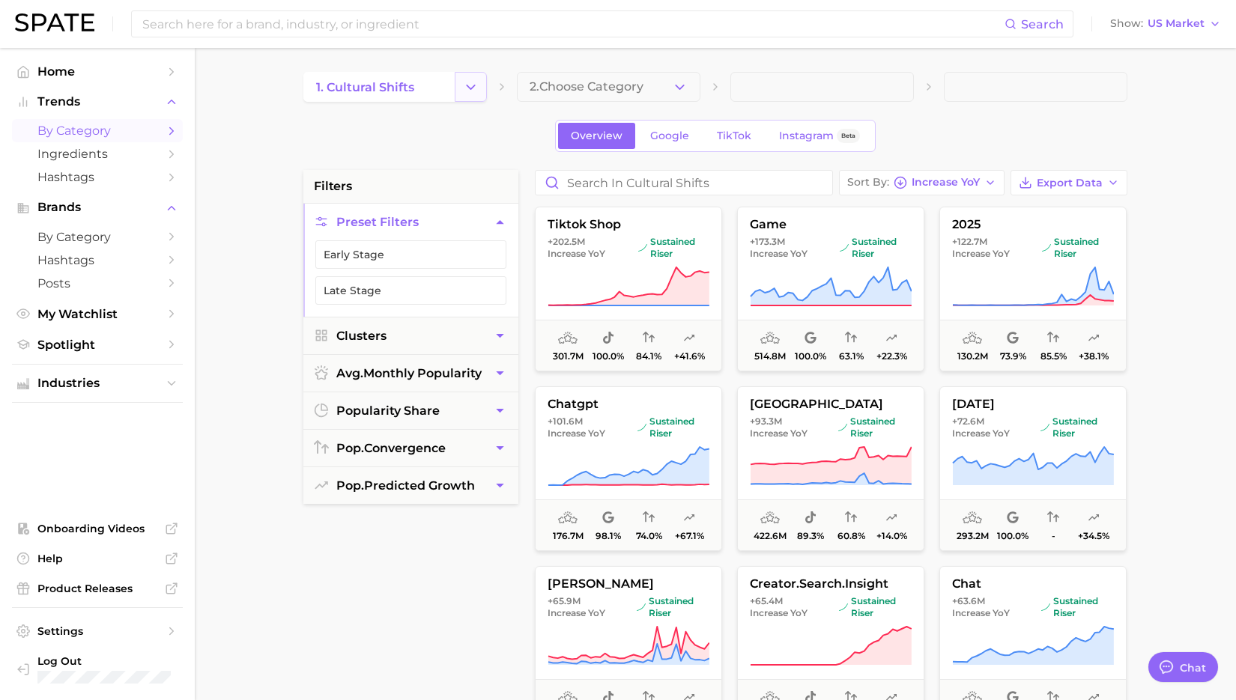
click at [471, 87] on polyline "Change Category" at bounding box center [471, 87] width 8 height 4
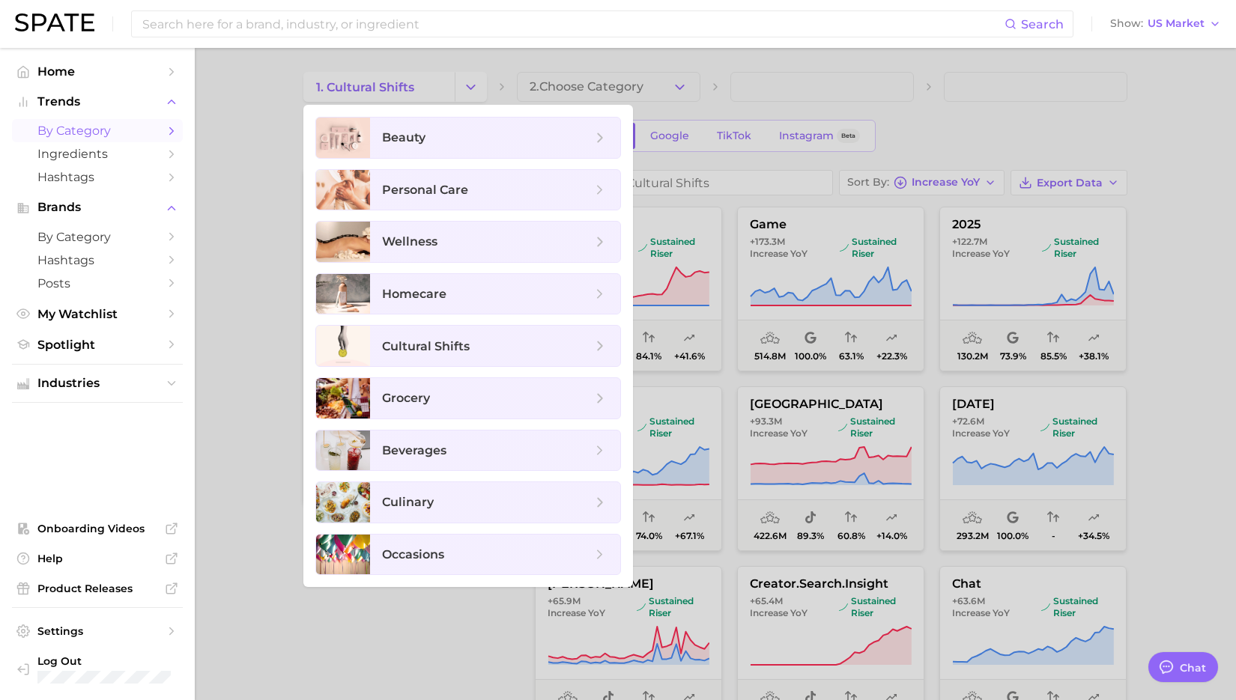
click at [207, 257] on div at bounding box center [618, 350] width 1236 height 700
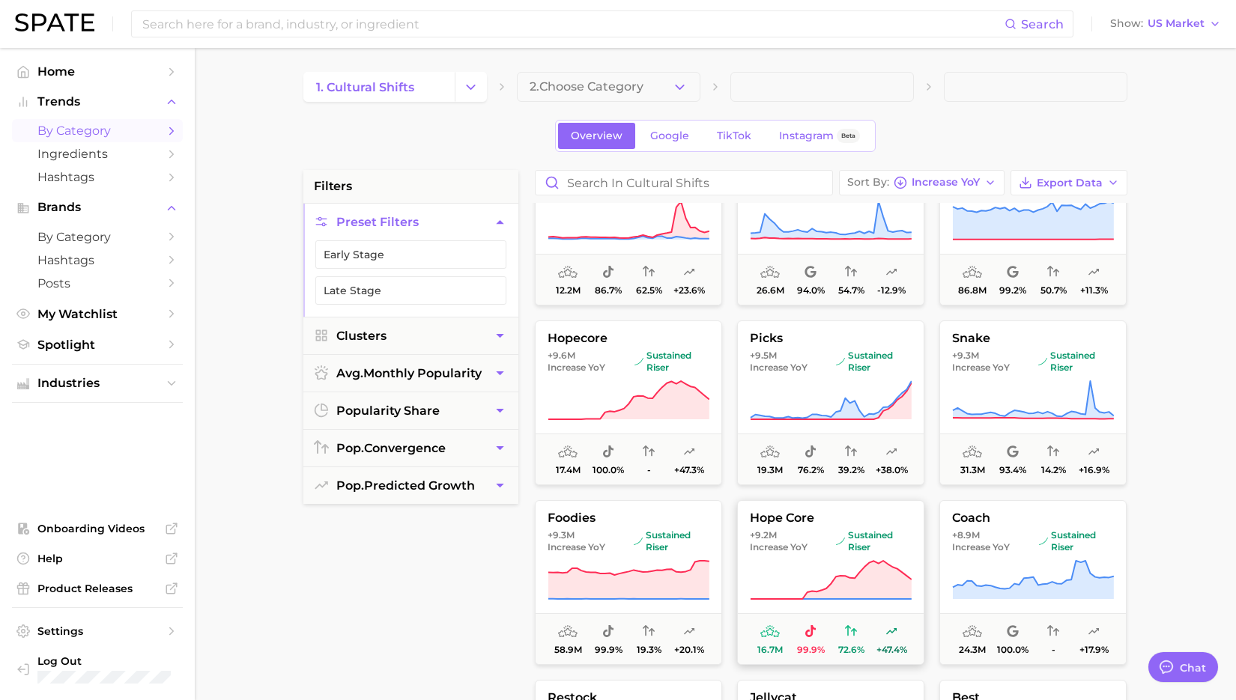
scroll to position [5101, 0]
